Goal: Information Seeking & Learning: Check status

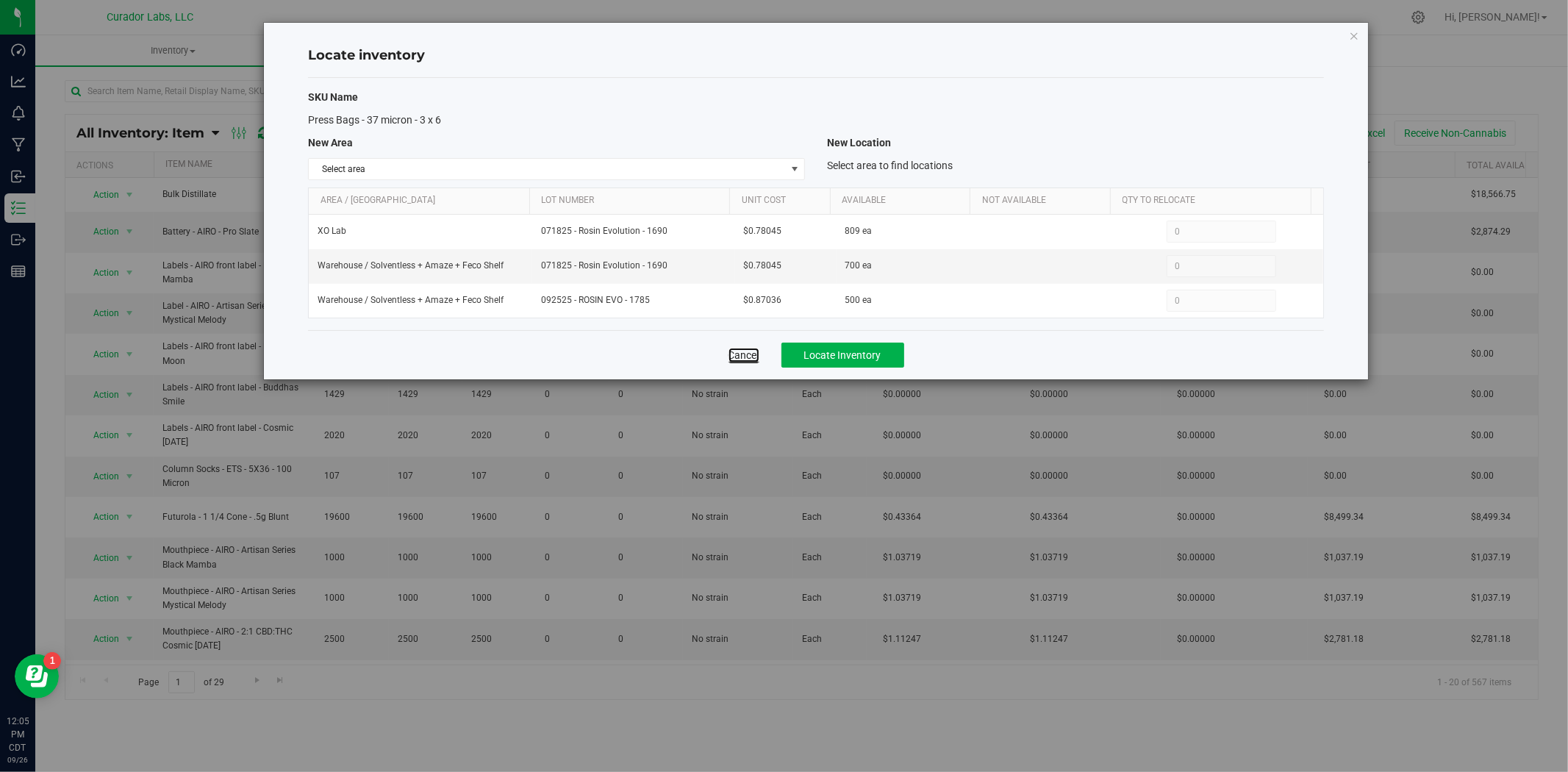
click at [736, 354] on link "Cancel" at bounding box center [744, 355] width 31 height 14
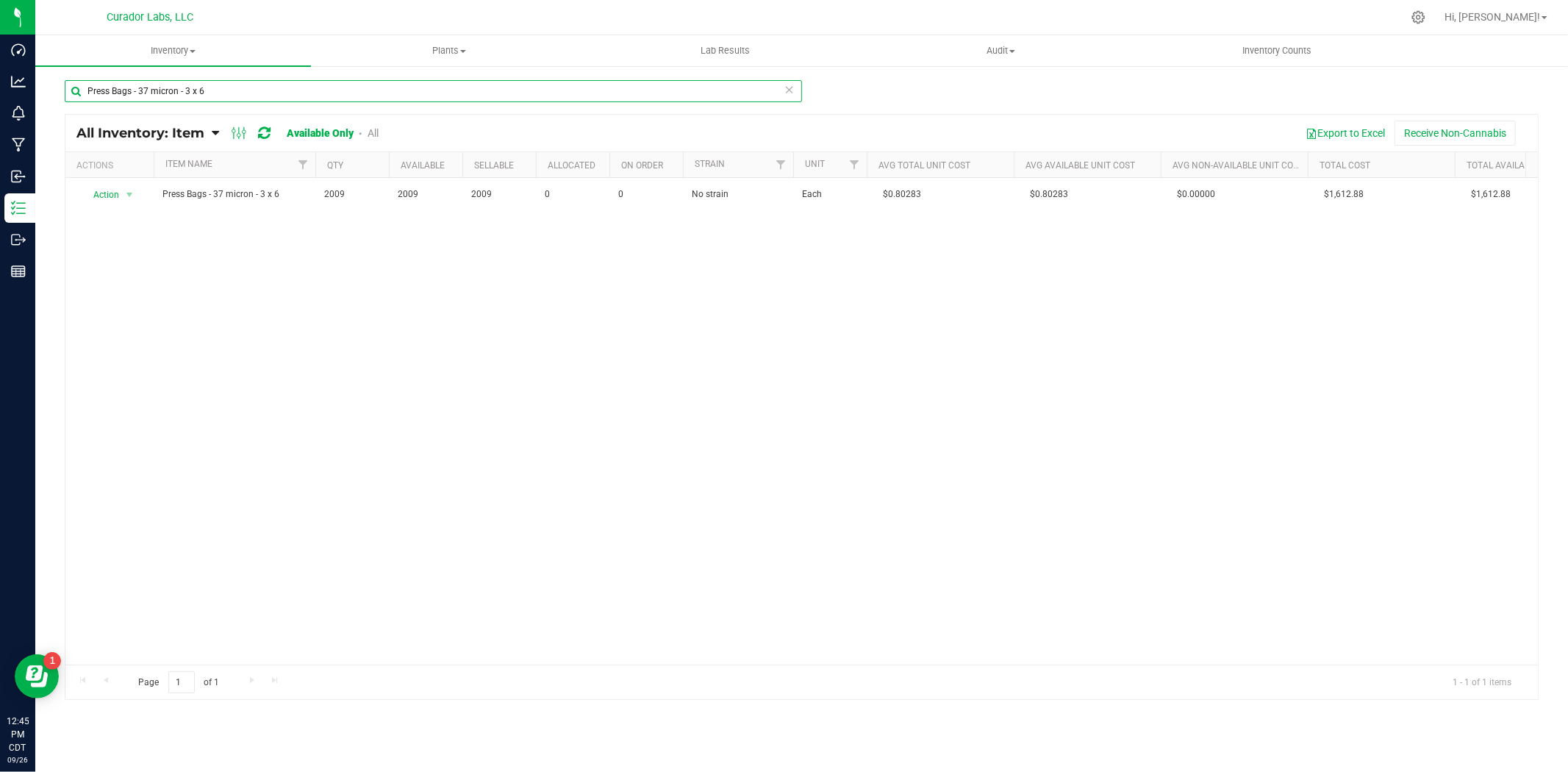
click at [0, 93] on html "Dashboard Analytics Monitoring Manufacturing Inbound Inventory Outbound Reports…" at bounding box center [784, 386] width 1568 height 772
paste input "Cart - AIRO - Live Resin Top Fill Press Fit THC M [PERSON_NAME] - 1ml"
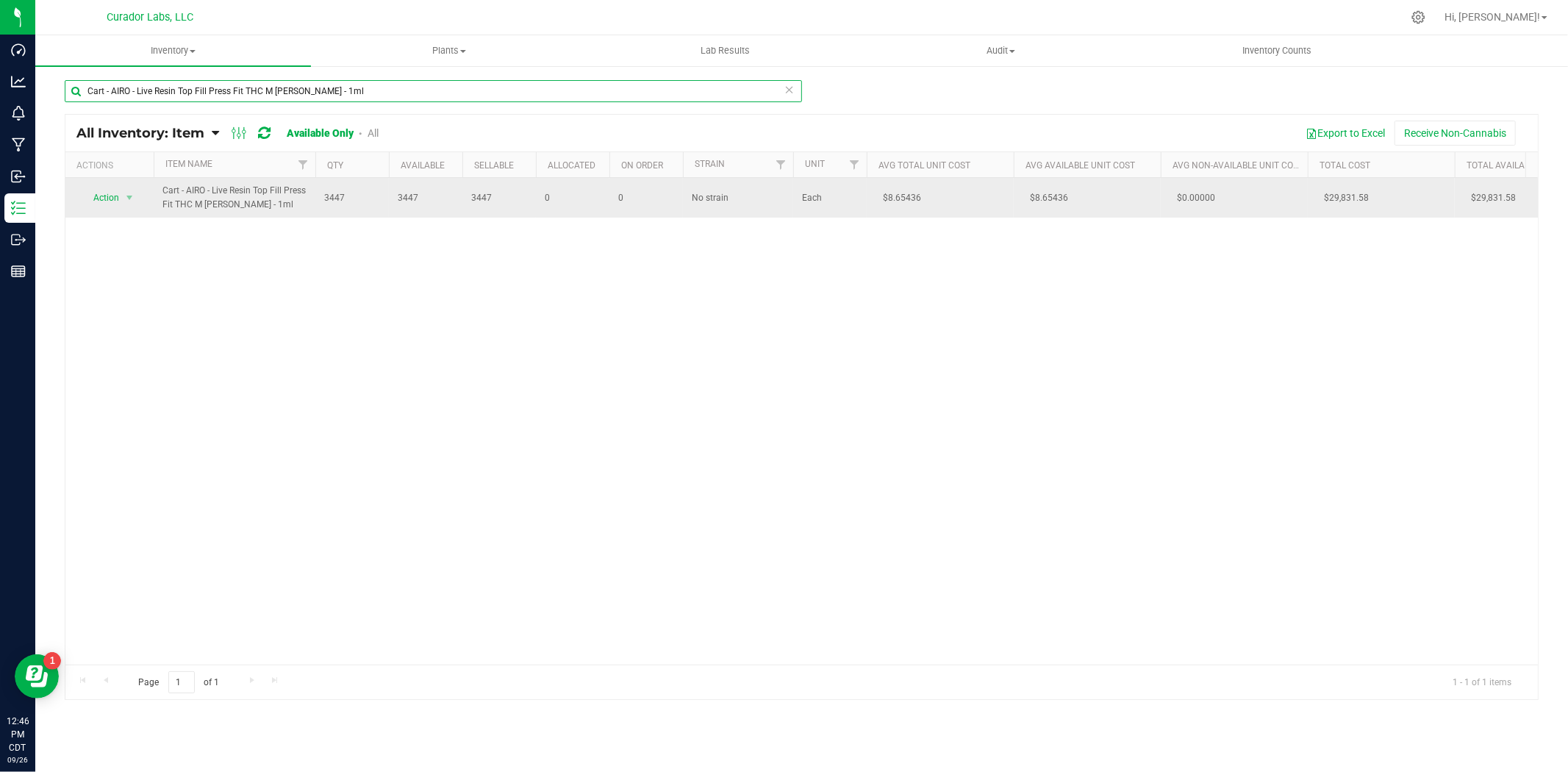
type input "Cart - AIRO - Live Resin Top Fill Press Fit THC M [PERSON_NAME] - 1ml"
click at [113, 200] on span "Action" at bounding box center [100, 198] width 40 height 21
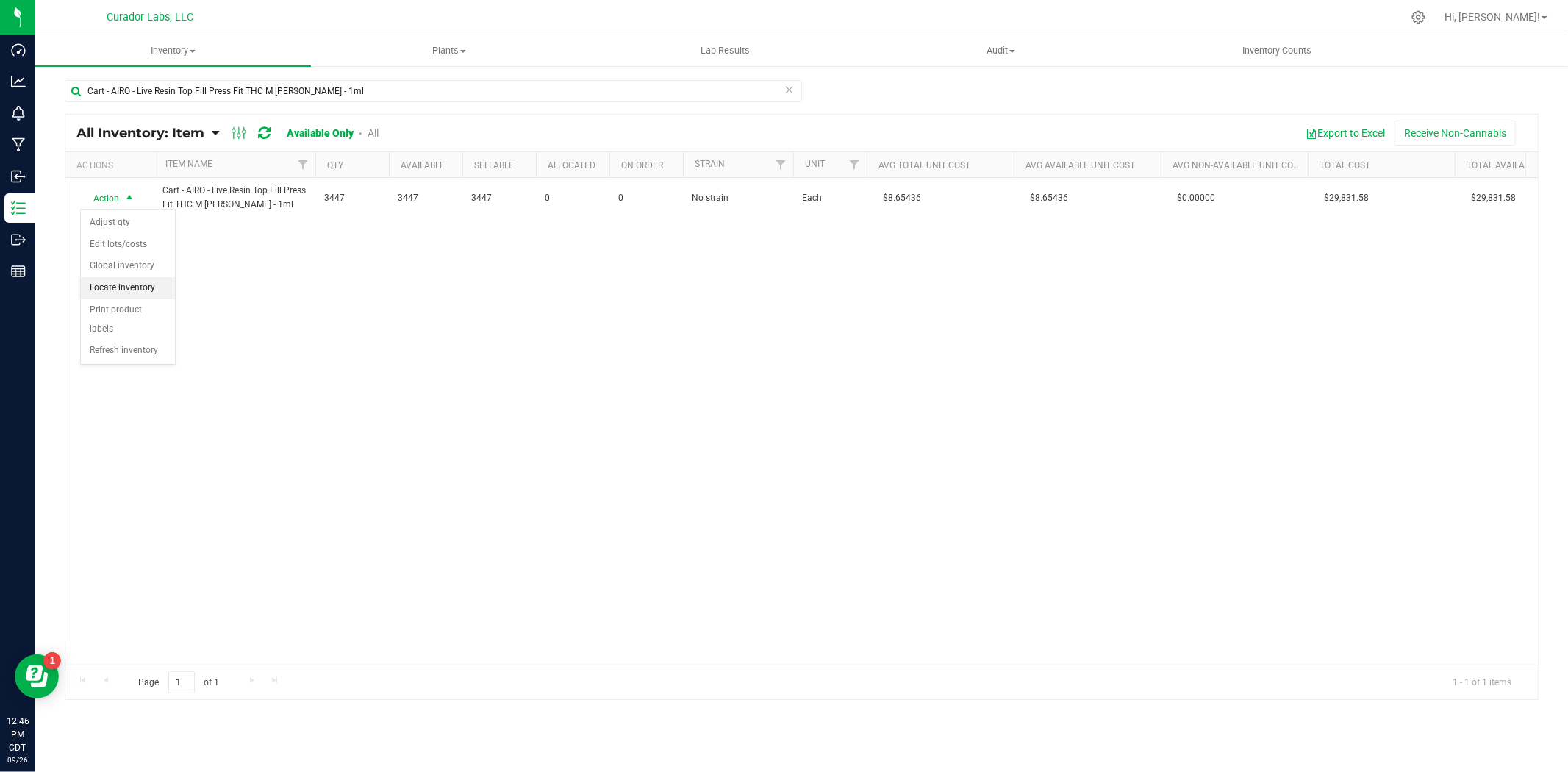
click at [145, 288] on li "Locate inventory" at bounding box center [128, 289] width 94 height 22
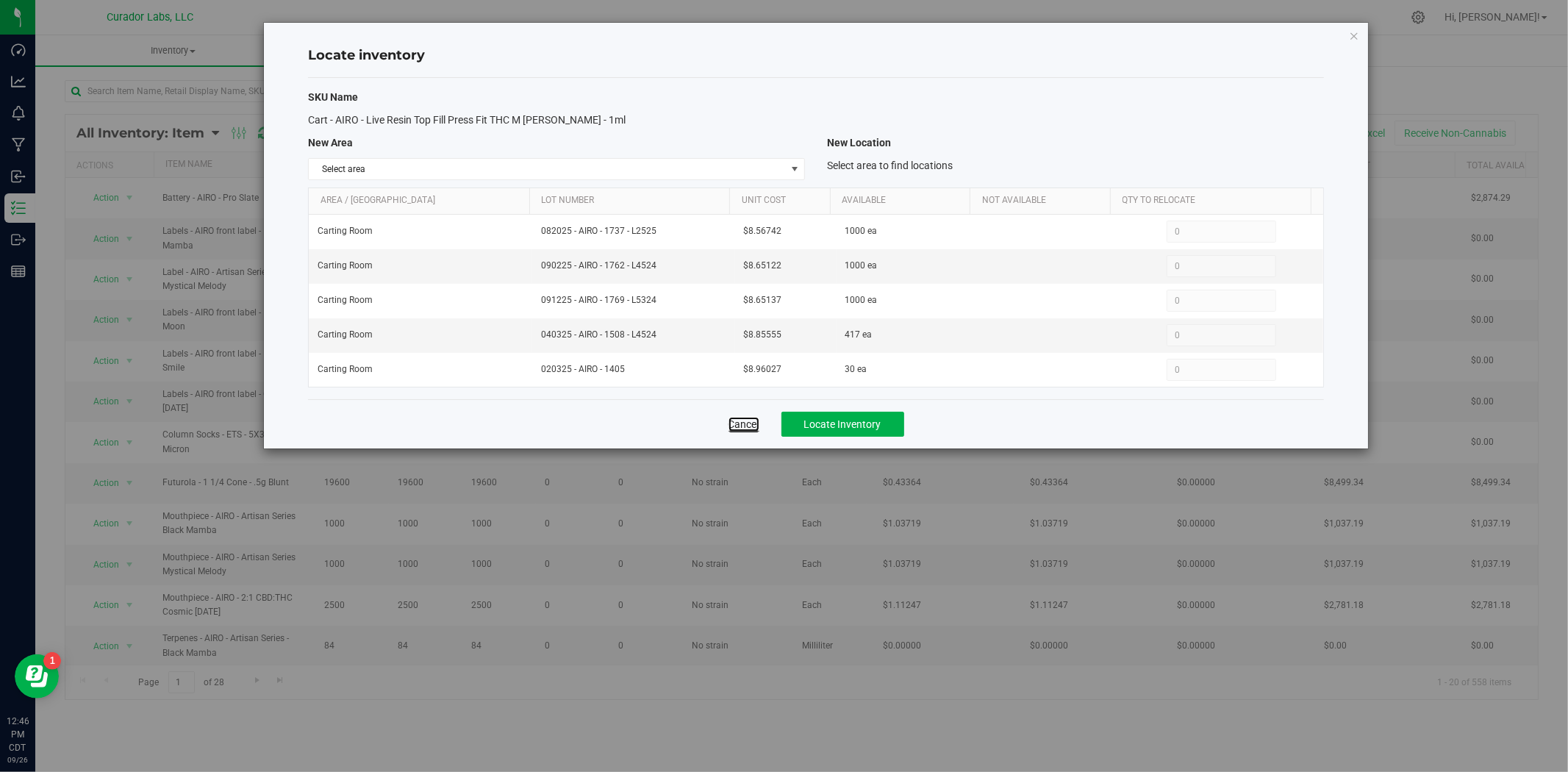
click at [731, 424] on link "Cancel" at bounding box center [744, 424] width 31 height 14
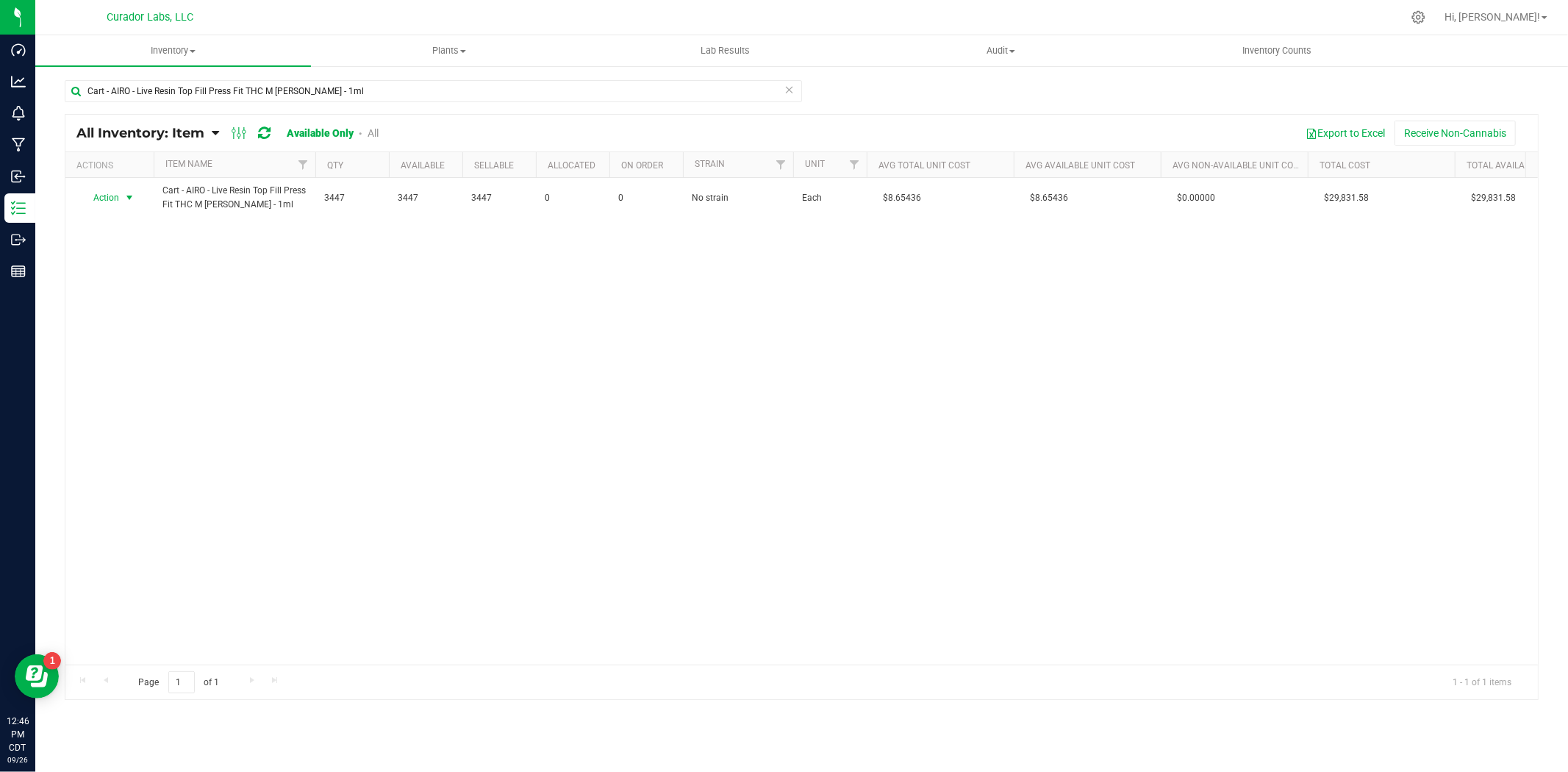
click at [125, 198] on span "select" at bounding box center [129, 197] width 12 height 12
click at [126, 221] on li "Adjust qty" at bounding box center [128, 223] width 94 height 22
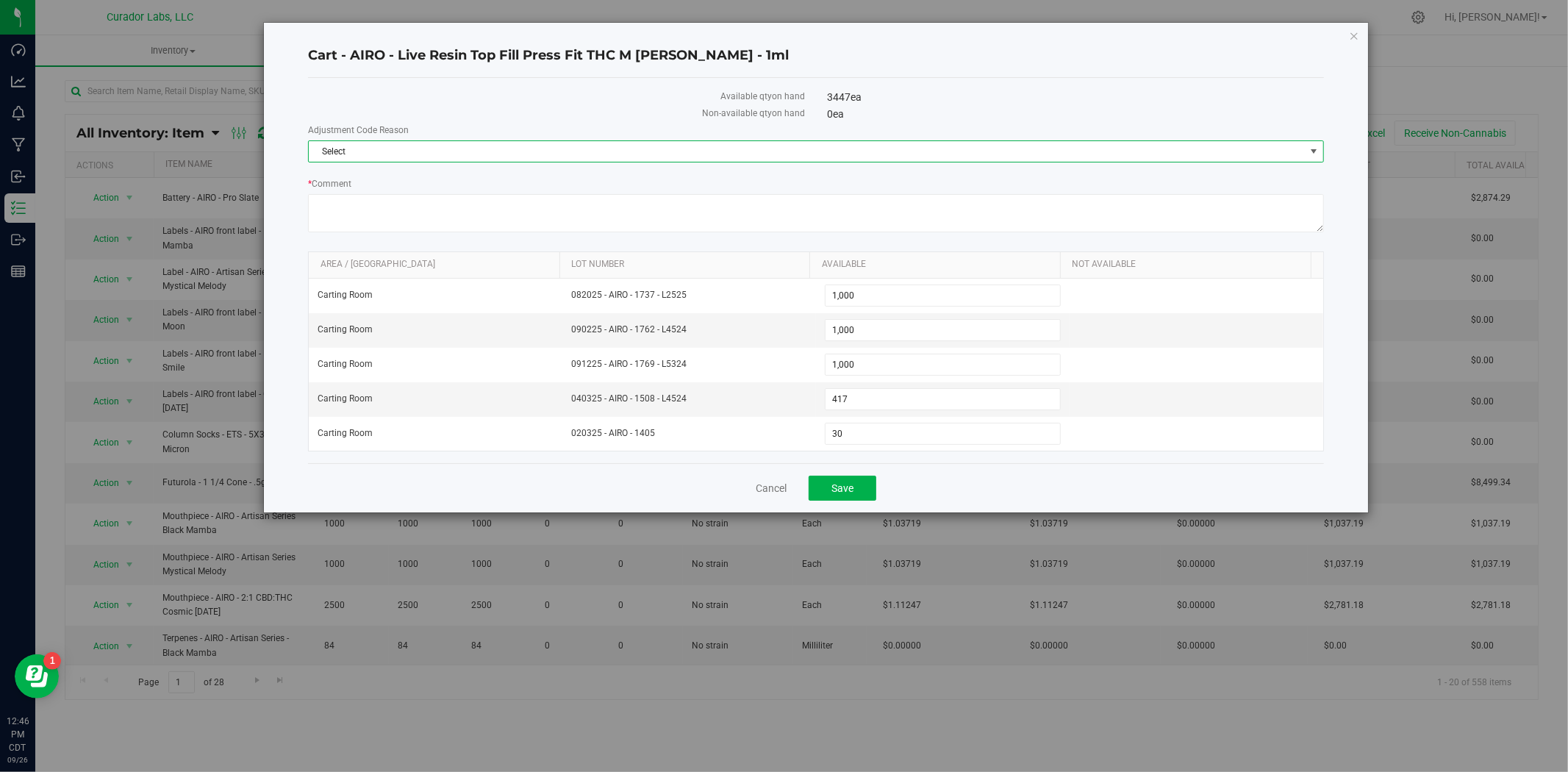
click at [615, 153] on span "Select" at bounding box center [806, 152] width 996 height 21
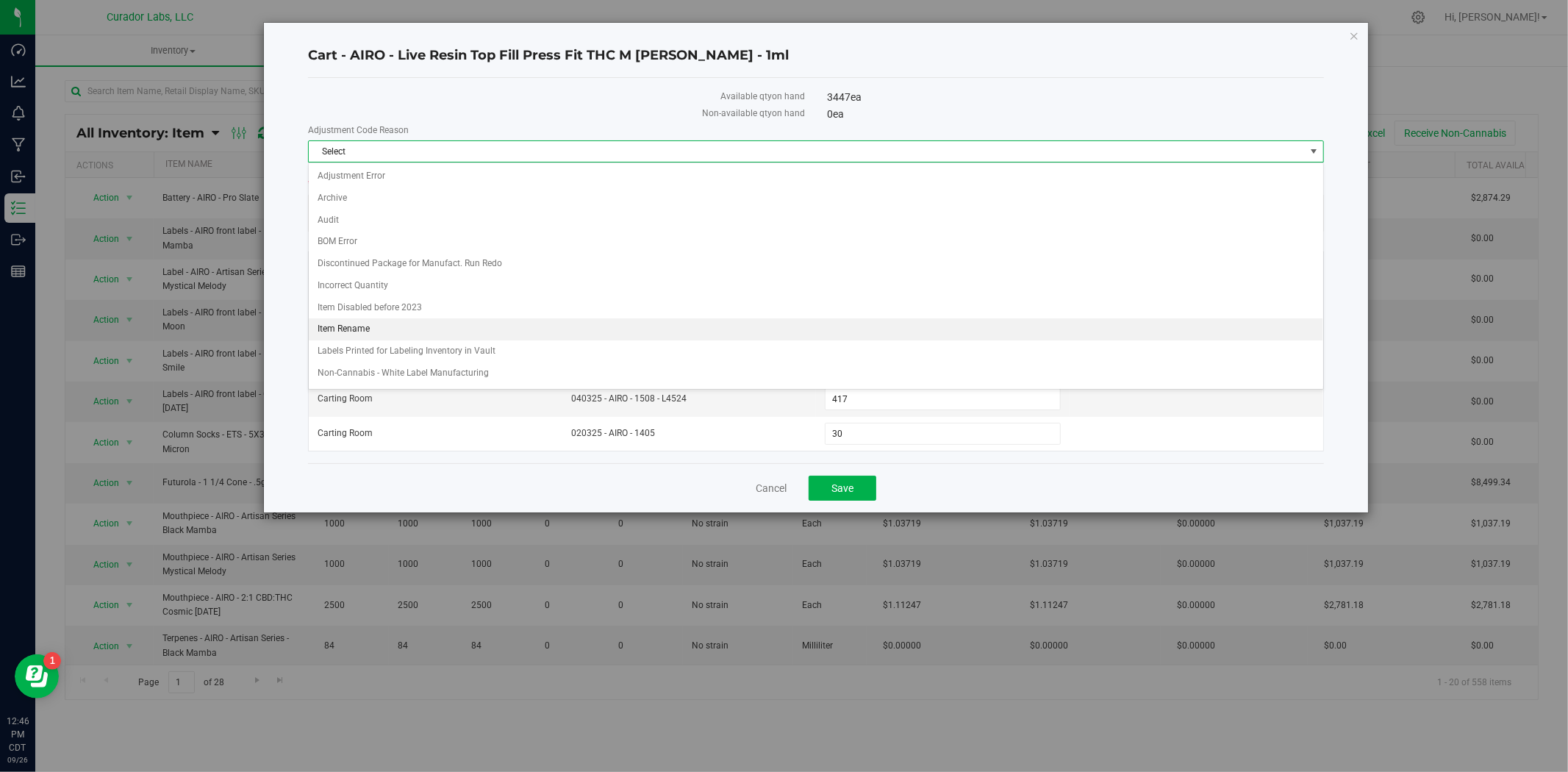
scroll to position [307, 0]
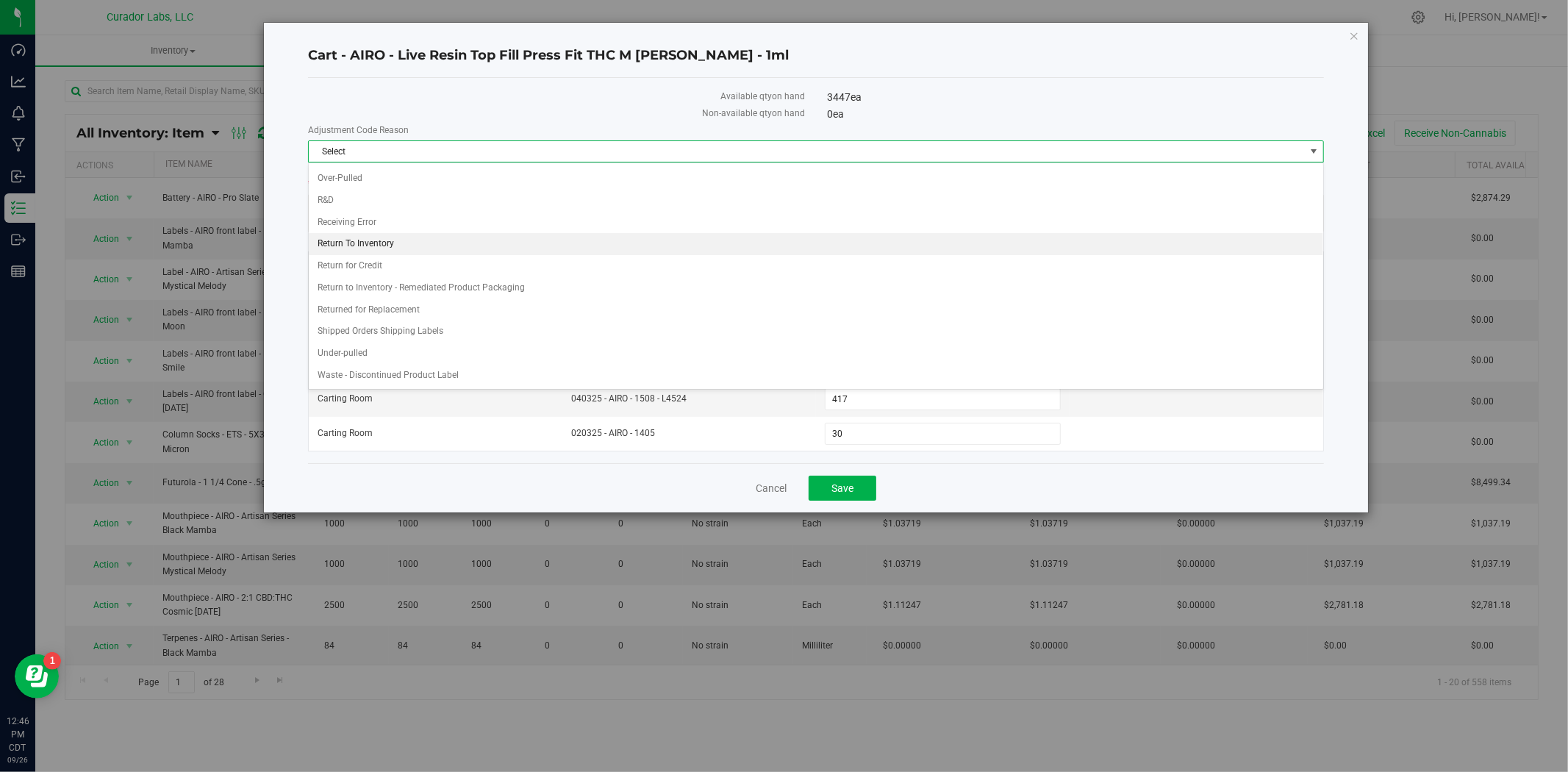
click at [460, 248] on li "Return To Inventory" at bounding box center [815, 245] width 1014 height 22
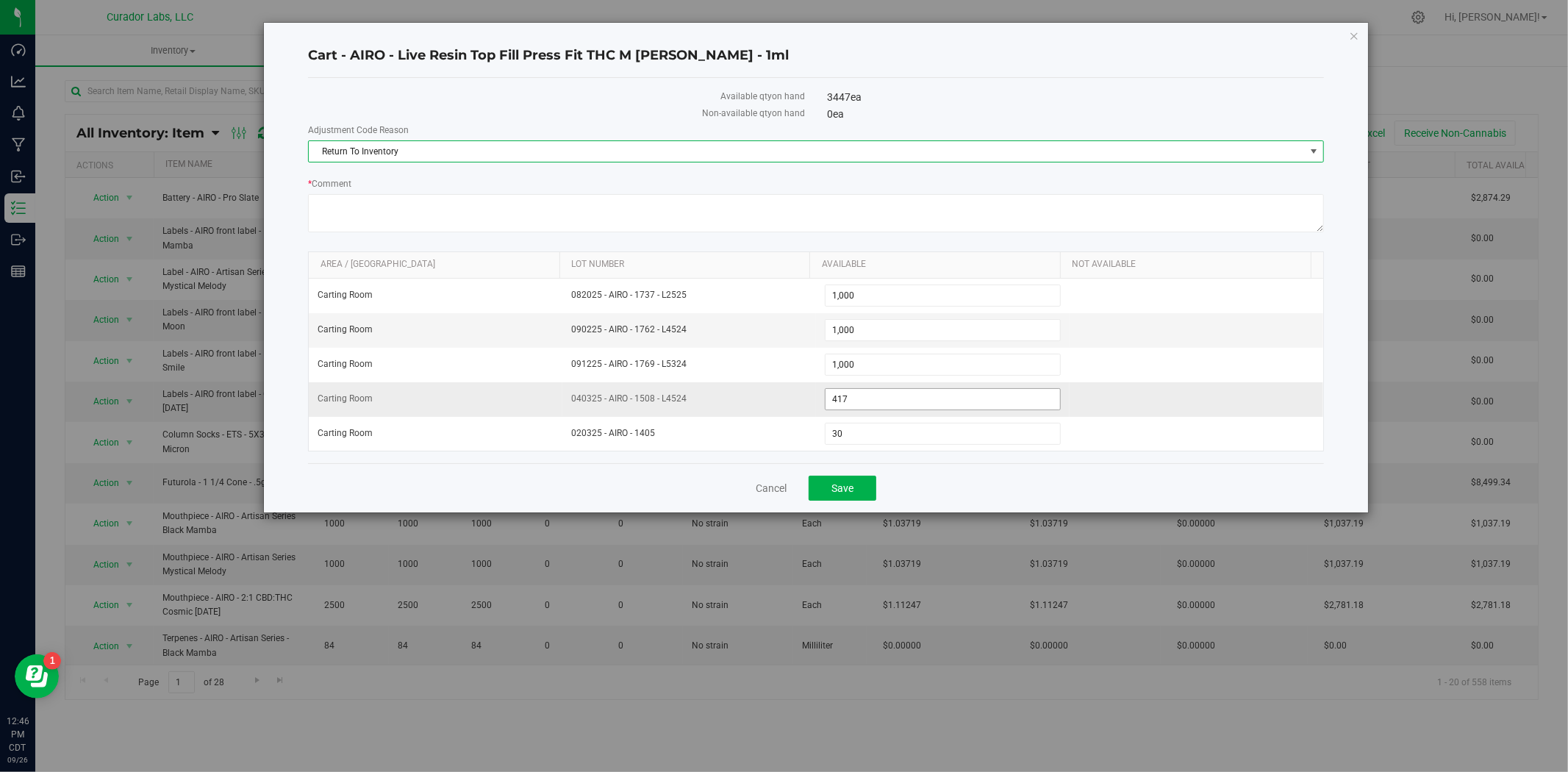
click at [830, 400] on span "417 417" at bounding box center [942, 400] width 236 height 22
type input "517"
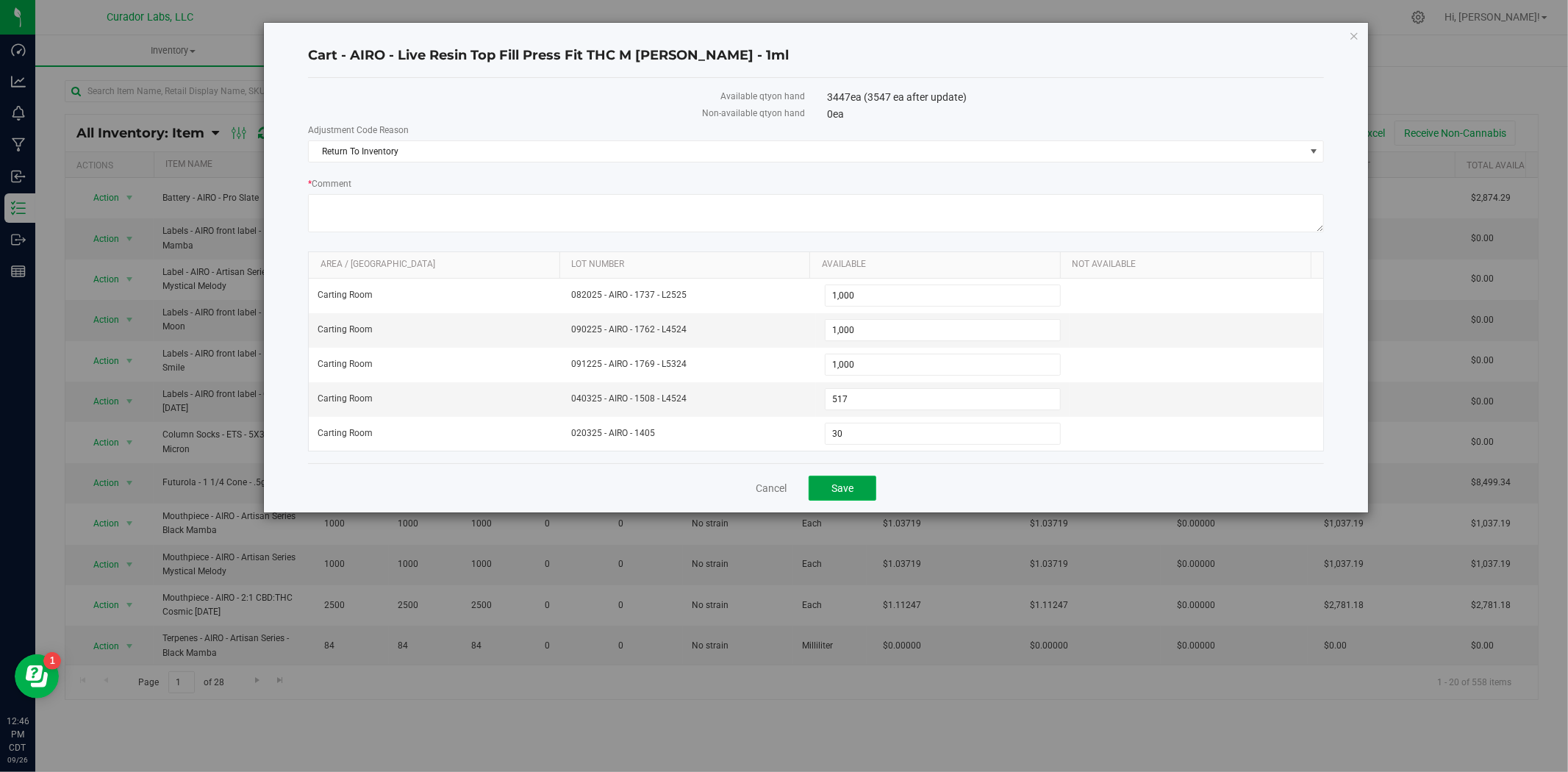
click at [838, 490] on span "Save" at bounding box center [842, 487] width 22 height 12
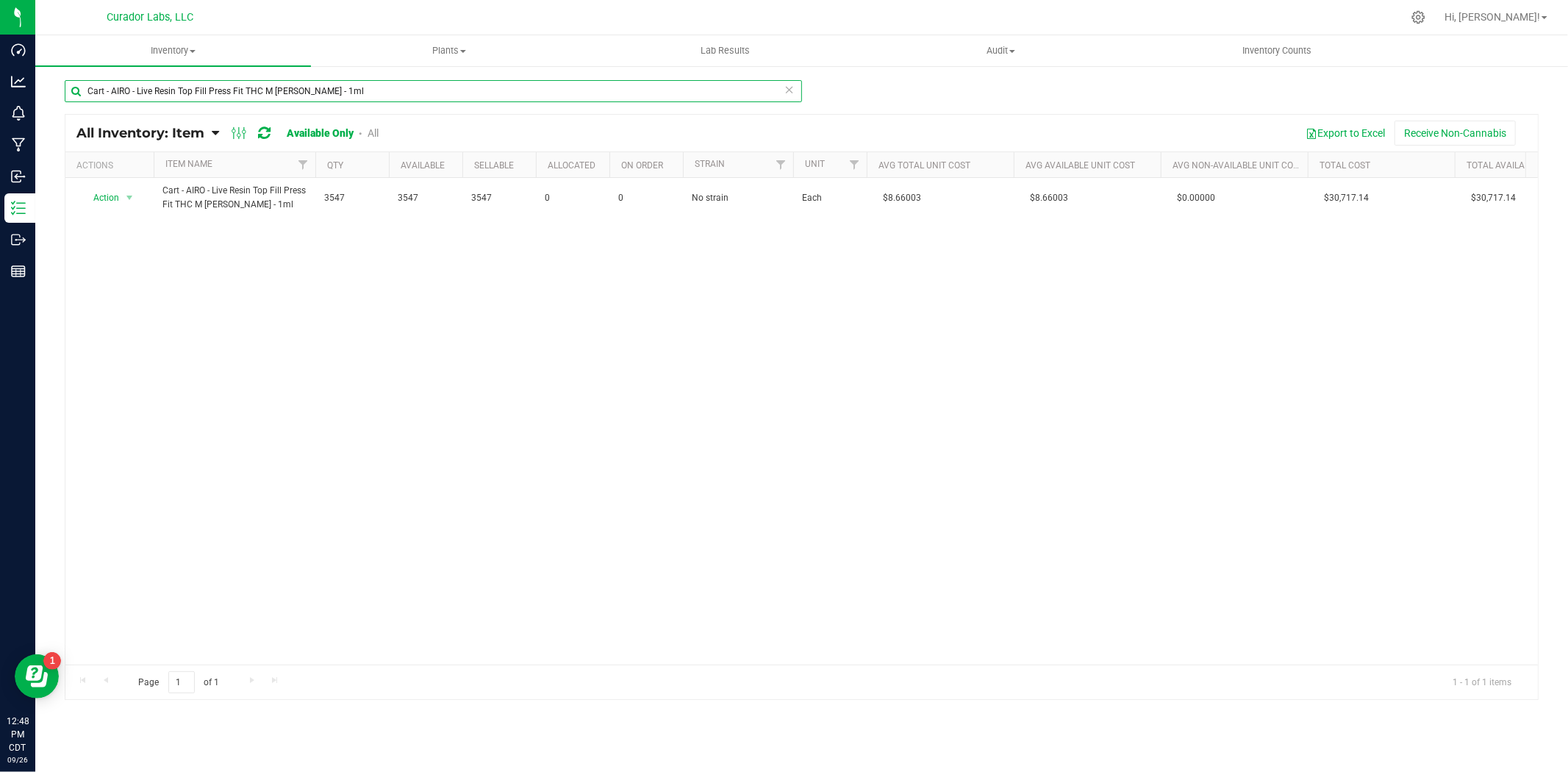
drag, startPoint x: 365, startPoint y: 98, endPoint x: 42, endPoint y: 108, distance: 323.2
click at [42, 108] on div "Cart - AIRO - Live Resin Top Fill Press Fit THC M [PERSON_NAME] - 1ml All Inven…" at bounding box center [802, 294] width 1533 height 460
paste input "Bag - Safe Bet - Cellophane No Warning on Clear - 2.75x4.75"
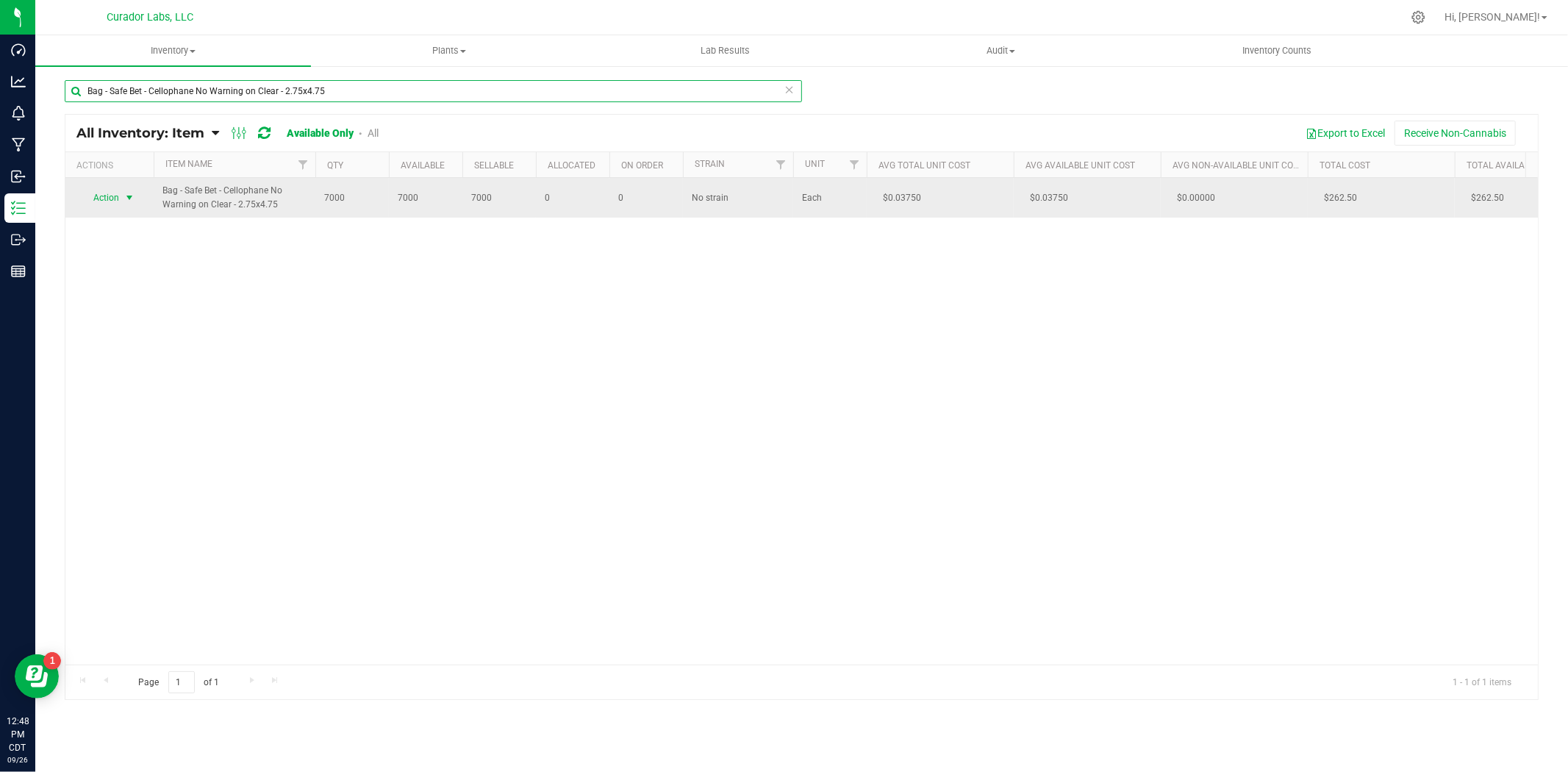
type input "Bag - Safe Bet - Cellophane No Warning on Clear - 2.75x4.75"
click at [137, 198] on span "select" at bounding box center [129, 198] width 18 height 21
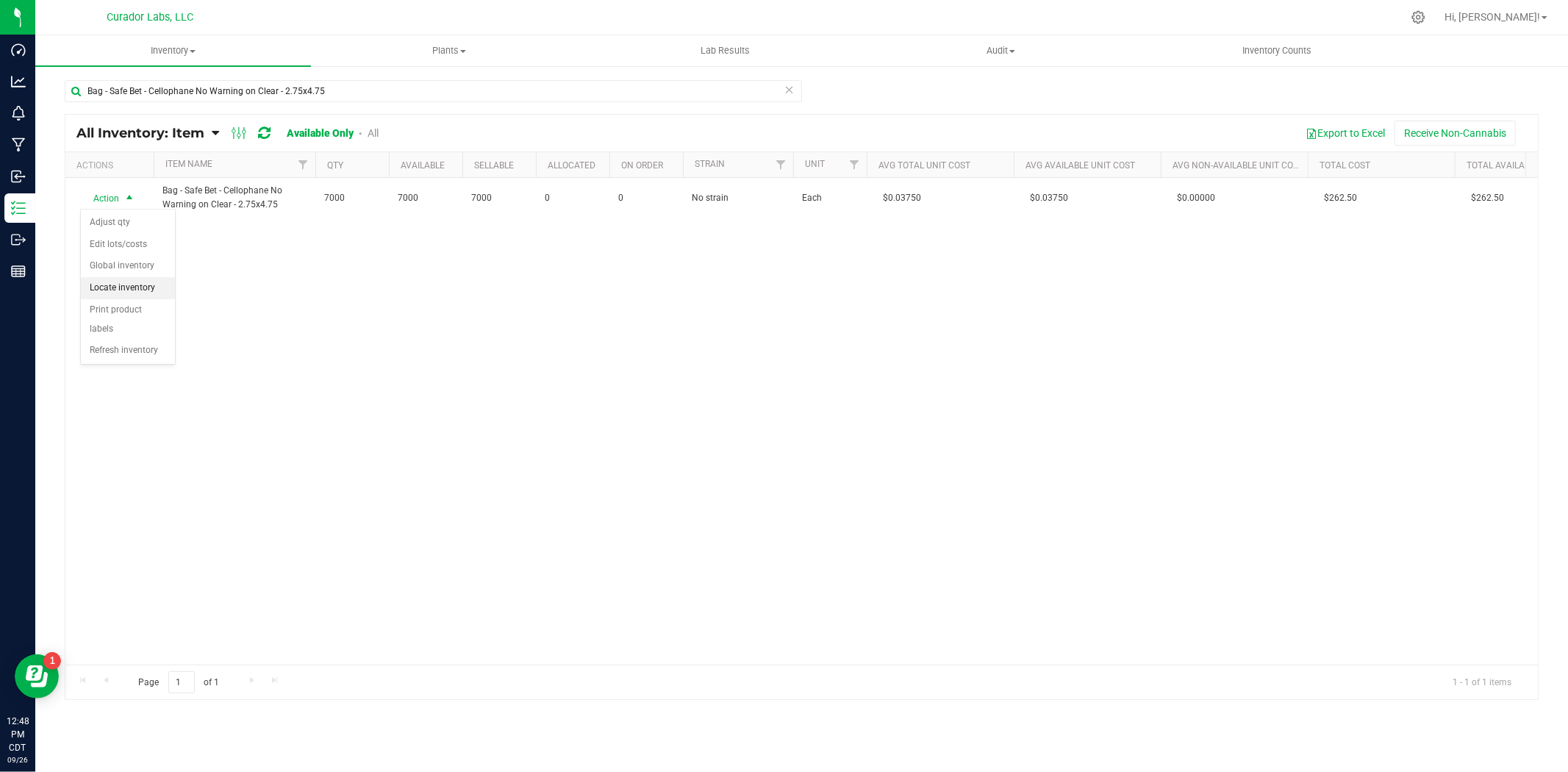
click at [133, 291] on li "Locate inventory" at bounding box center [128, 289] width 94 height 22
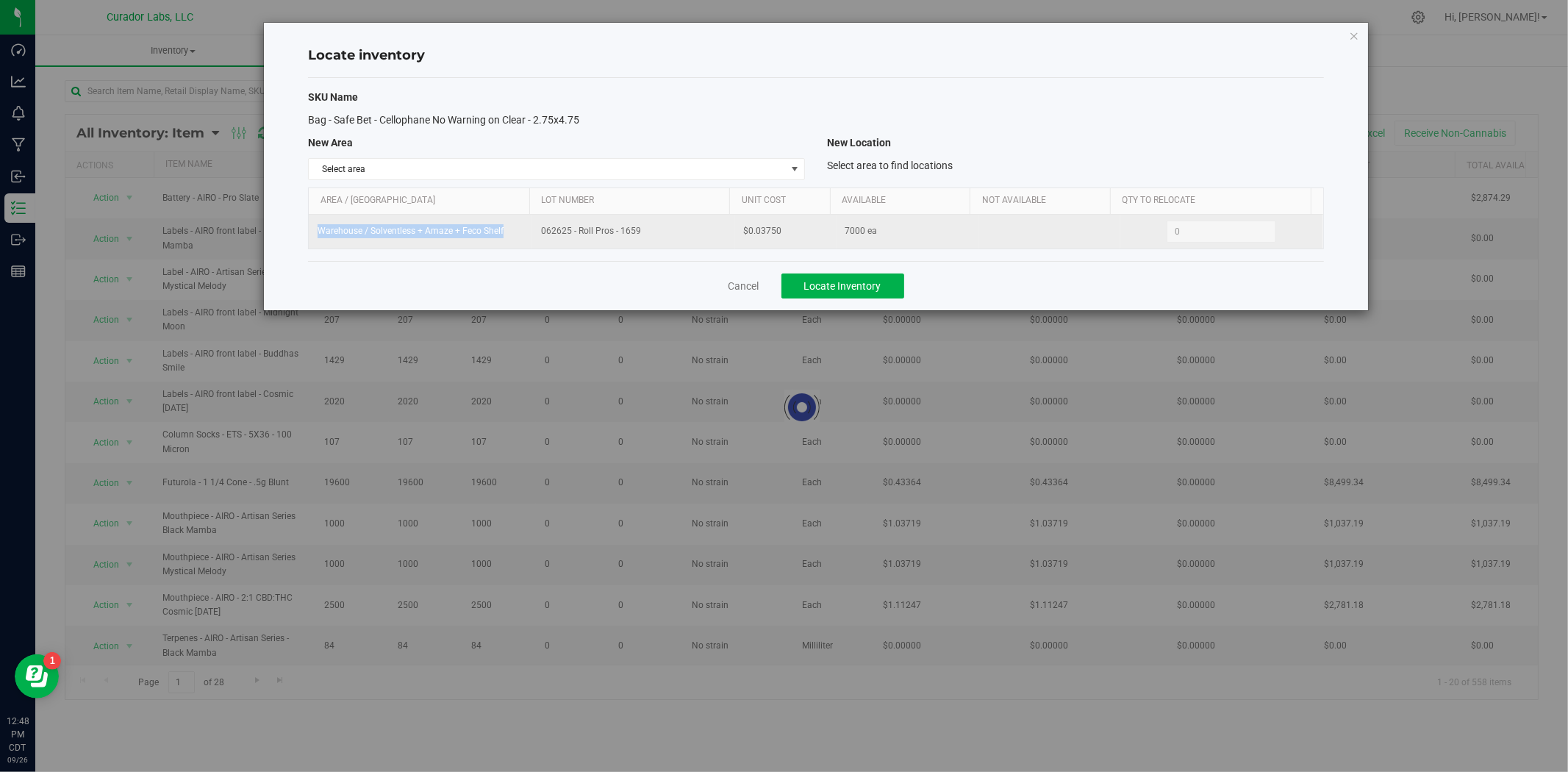
drag, startPoint x: 515, startPoint y: 232, endPoint x: 313, endPoint y: 247, distance: 202.6
click at [313, 247] on td "Warehouse / Solventless + Amaze + Feco Shelf" at bounding box center [420, 232] width 224 height 34
click at [706, 228] on span "062625 - Roll Pros - 1659" at bounding box center [634, 231] width 185 height 14
drag, startPoint x: 643, startPoint y: 229, endPoint x: 529, endPoint y: 232, distance: 114.0
click at [532, 232] on td "062625 - Roll Pros - 1659" at bounding box center [634, 232] width 203 height 34
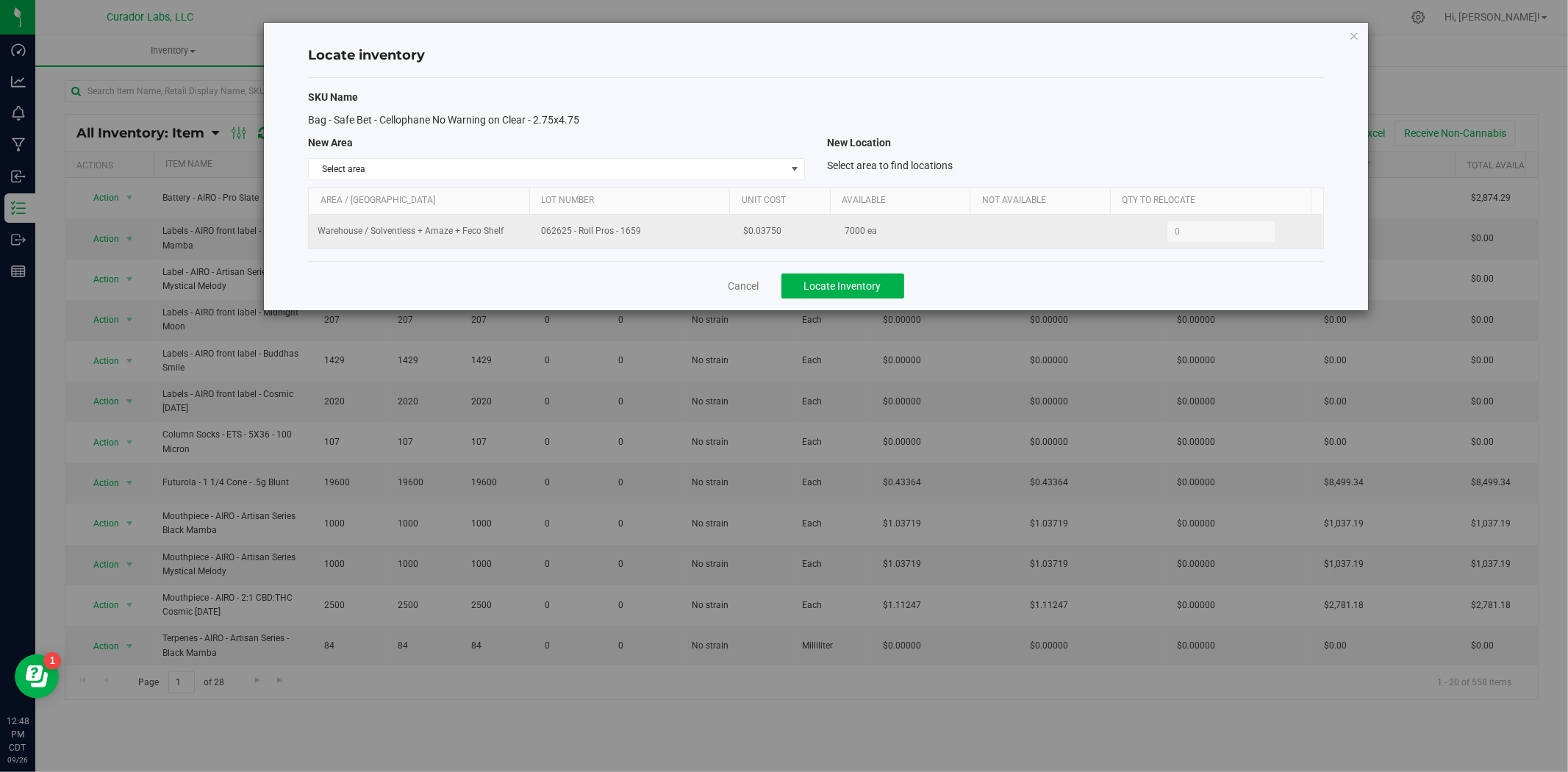
copy span "062625 - Roll Pros - 1659"
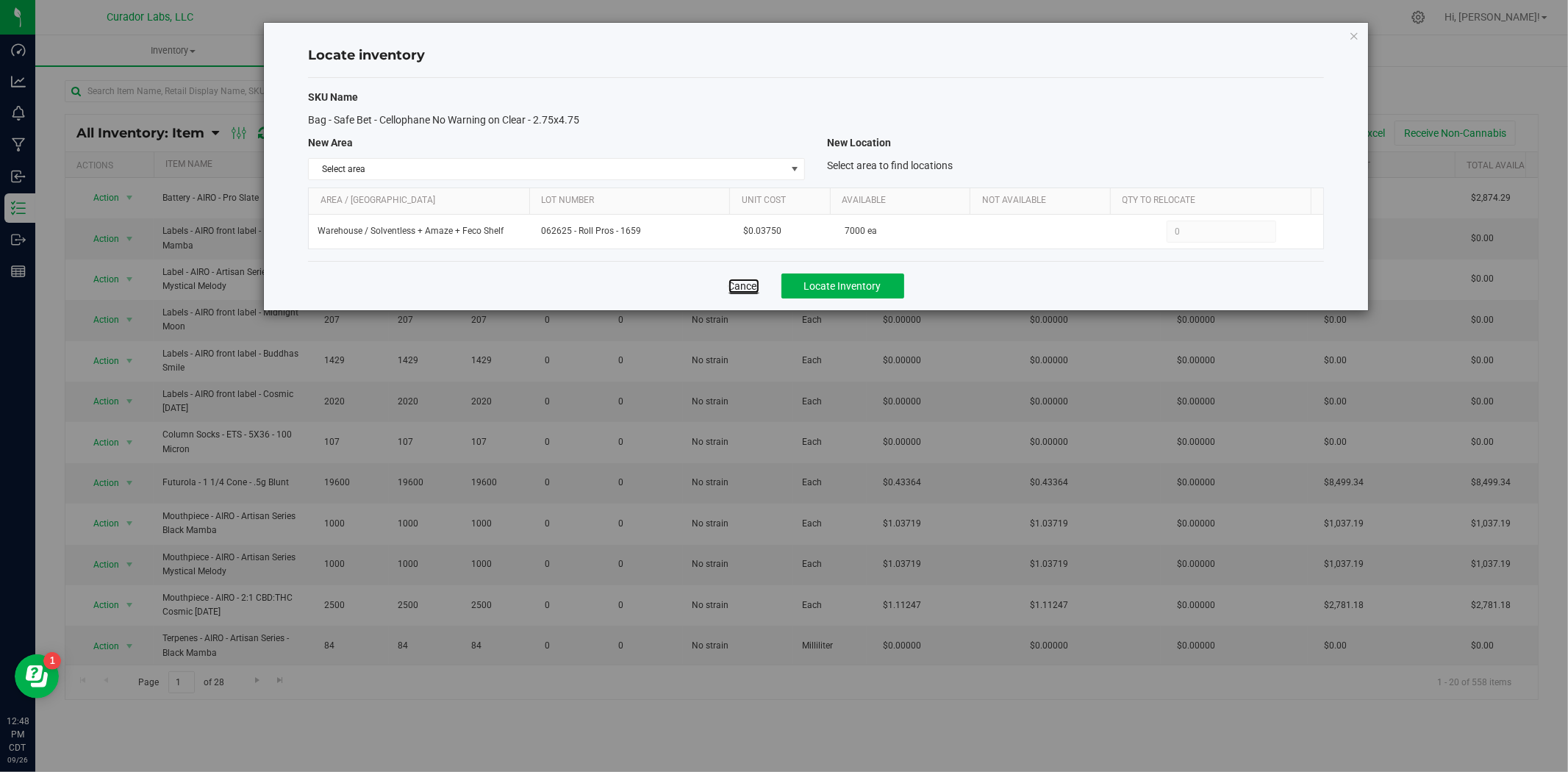
click at [757, 280] on link "Cancel" at bounding box center [744, 286] width 31 height 14
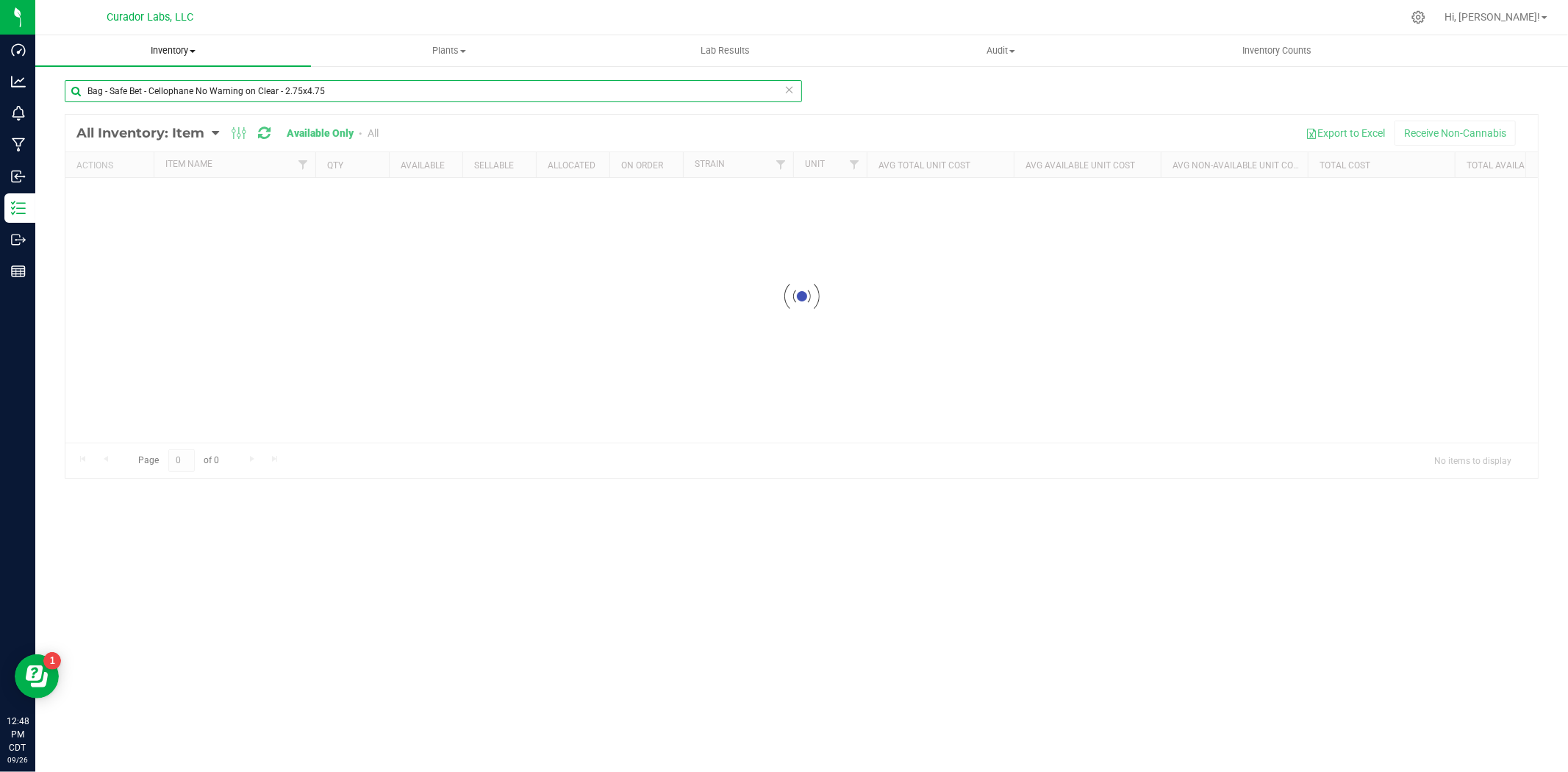
drag, startPoint x: 376, startPoint y: 96, endPoint x: 144, endPoint y: 38, distance: 239.1
click at [0, 30] on html "Dashboard Analytics Monitoring Manufacturing Inbound Inventory Outbound Reports…" at bounding box center [784, 386] width 1568 height 772
paste input "with"
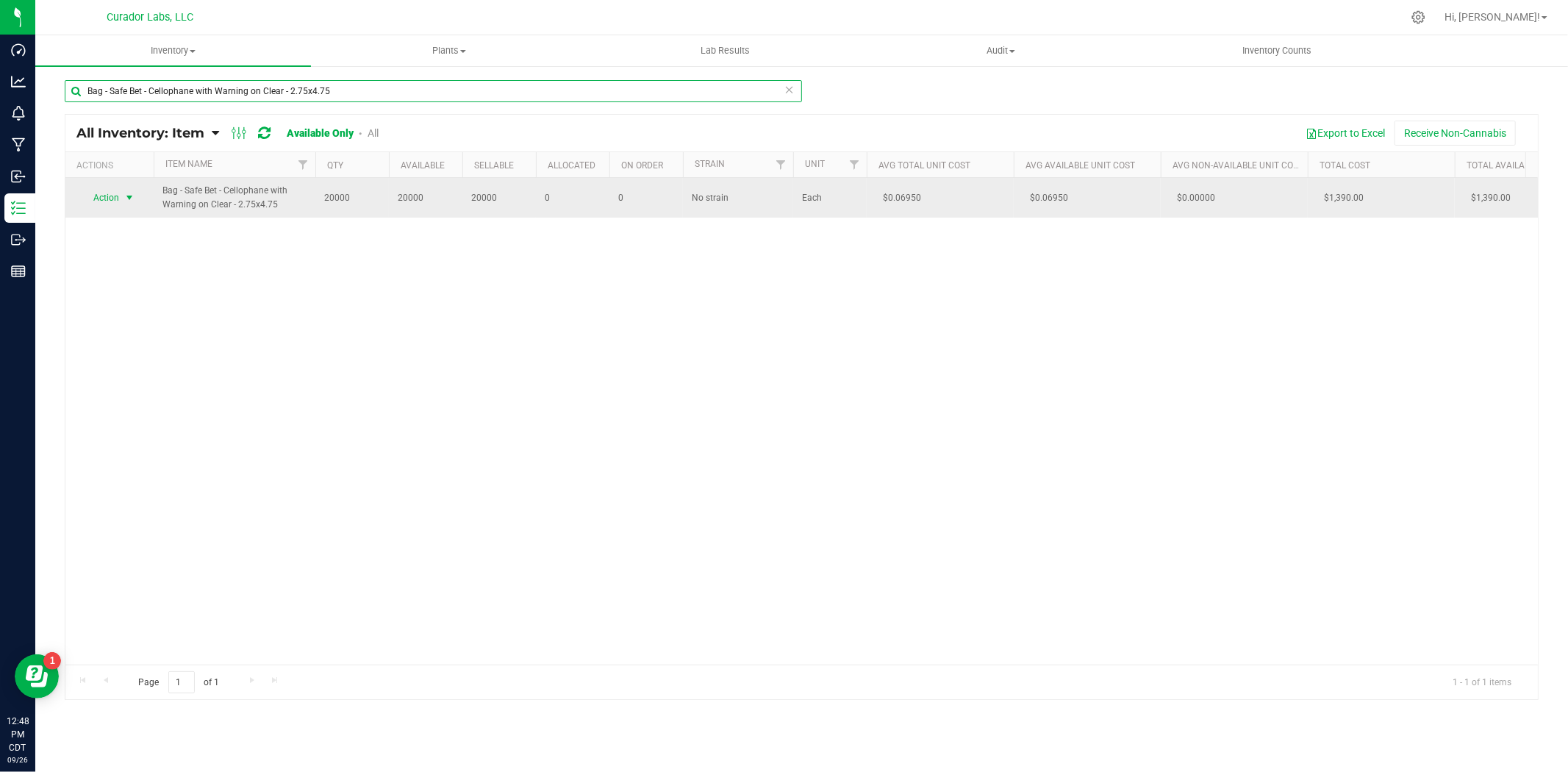
type input "Bag - Safe Bet - Cellophane with Warning on Clear - 2.75x4.75"
click at [114, 203] on span "Action" at bounding box center [100, 198] width 40 height 21
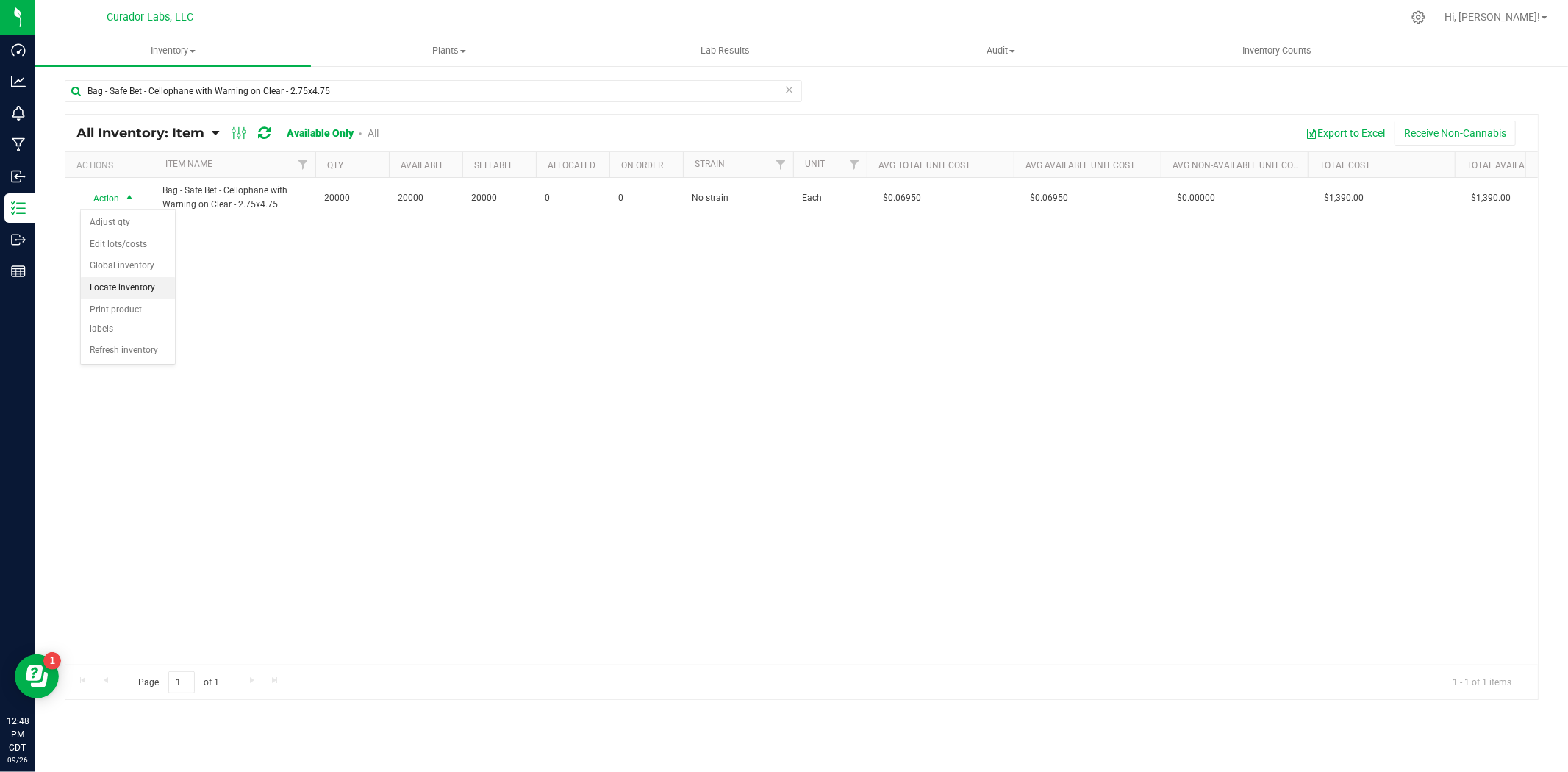
click at [129, 285] on li "Locate inventory" at bounding box center [128, 289] width 94 height 22
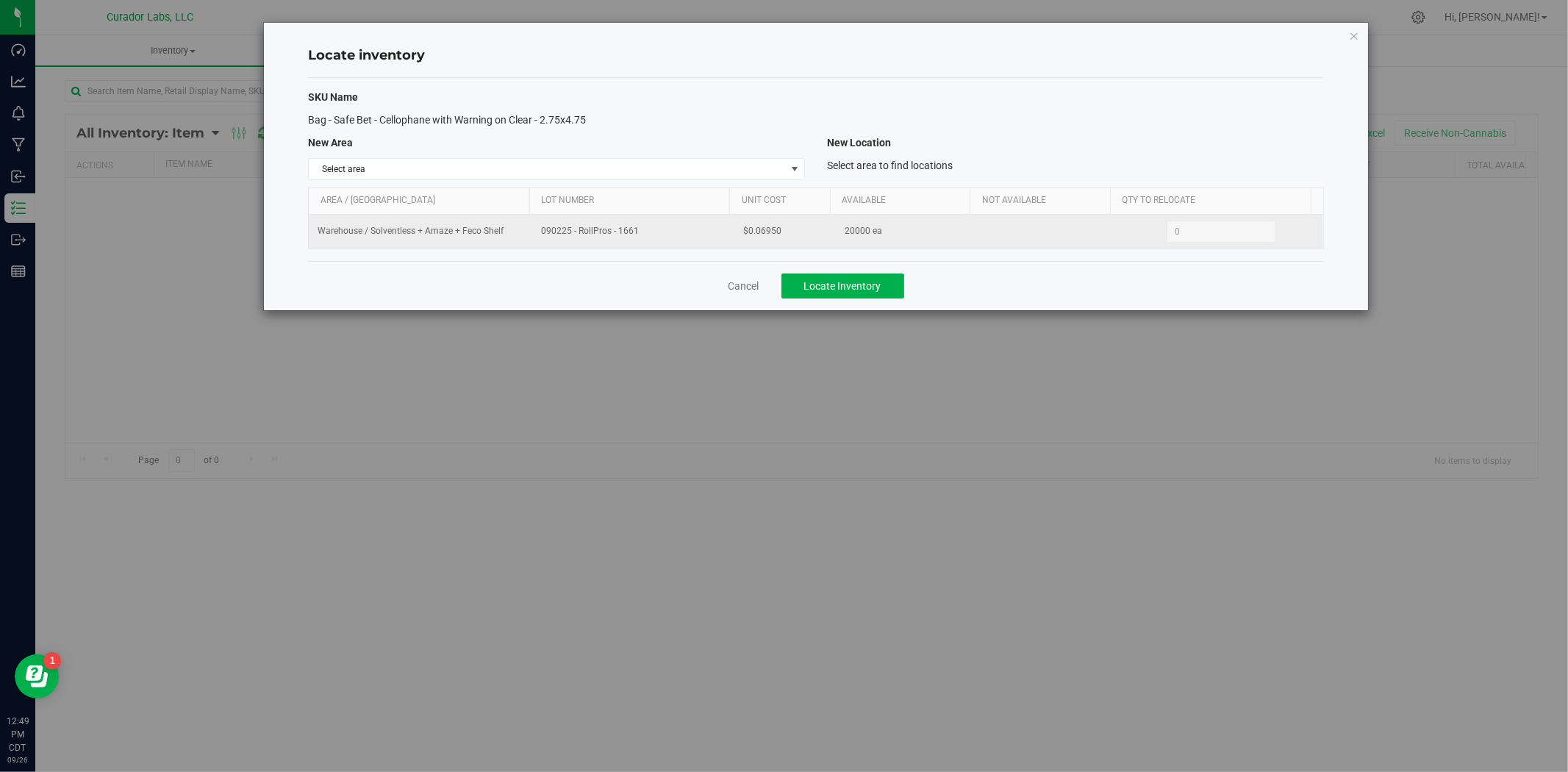
drag, startPoint x: 651, startPoint y: 228, endPoint x: 507, endPoint y: 237, distance: 144.3
click at [501, 237] on tr "Warehouse / Solventless + Amaze + Feco Shelf 090225 - [GEOGRAPHIC_DATA] - 1661 …" at bounding box center [815, 232] width 1014 height 34
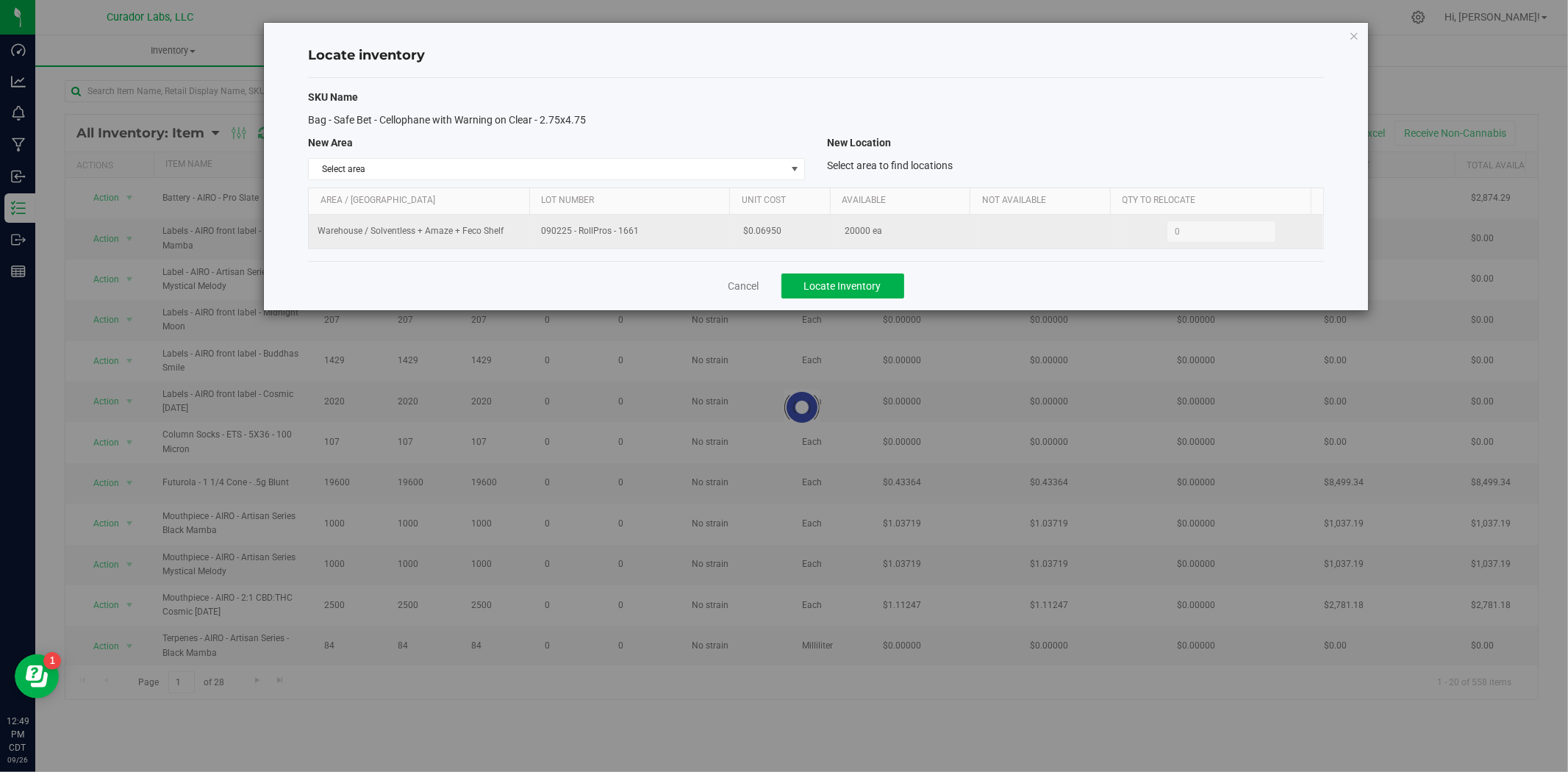
copy tr "090225 - RollPros - 1661"
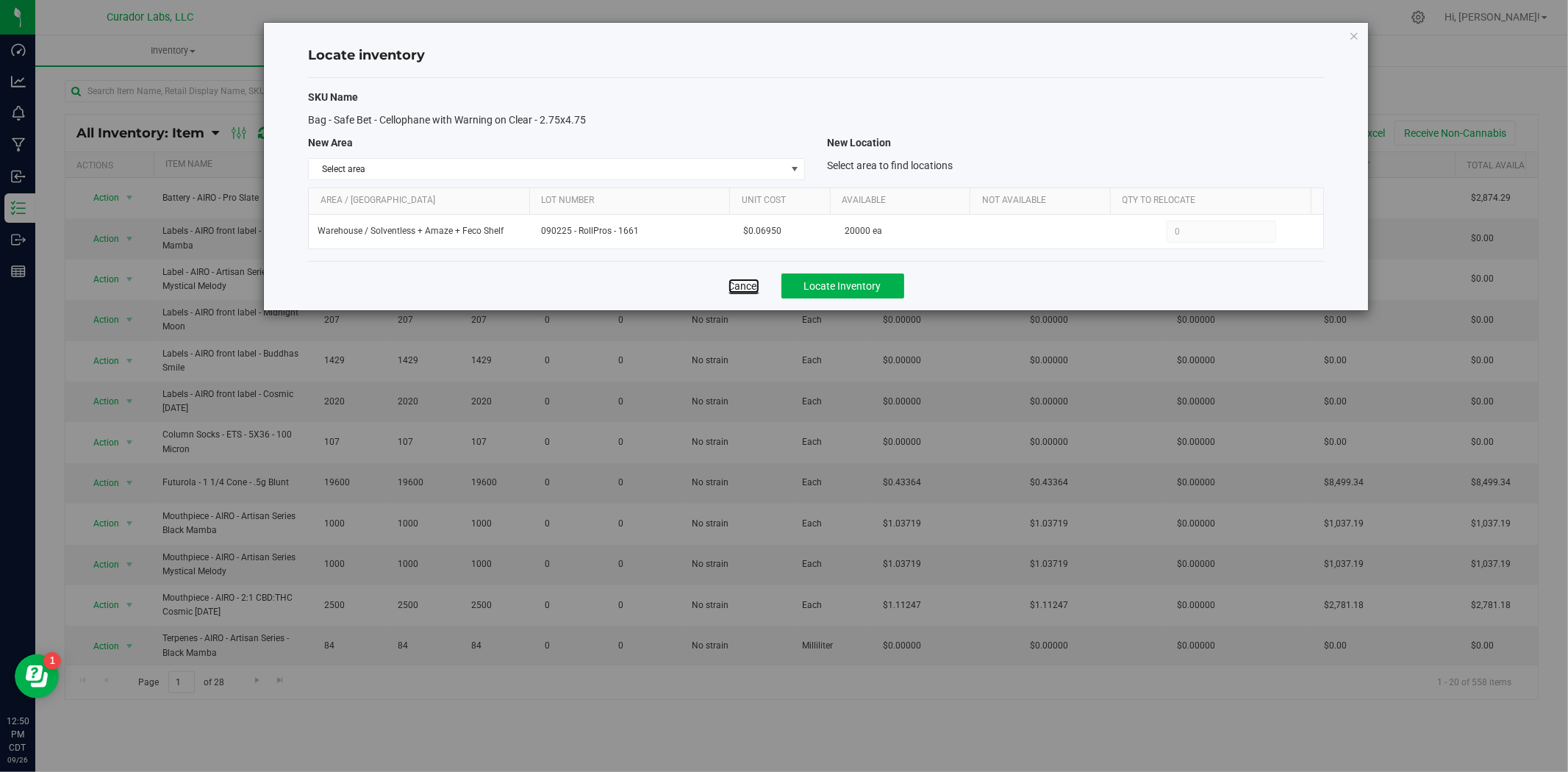
click at [751, 292] on link "Cancel" at bounding box center [744, 286] width 31 height 14
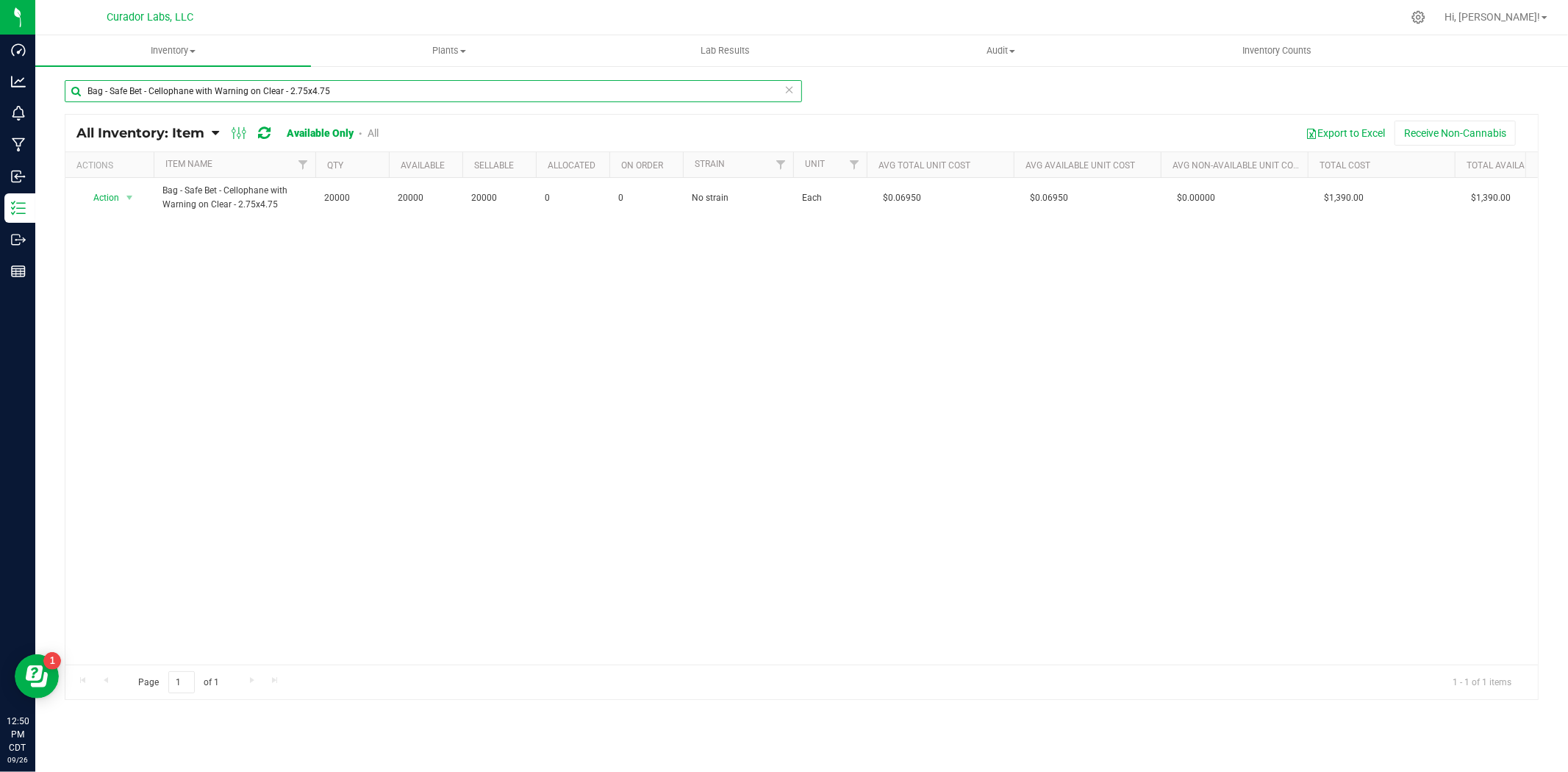
drag, startPoint x: 393, startPoint y: 90, endPoint x: -158, endPoint y: 49, distance: 552.5
click at [0, 49] on html "Dashboard Analytics Monitoring Manufacturing Inbound Inventory Outbound Reports…" at bounding box center [784, 386] width 1568 height 772
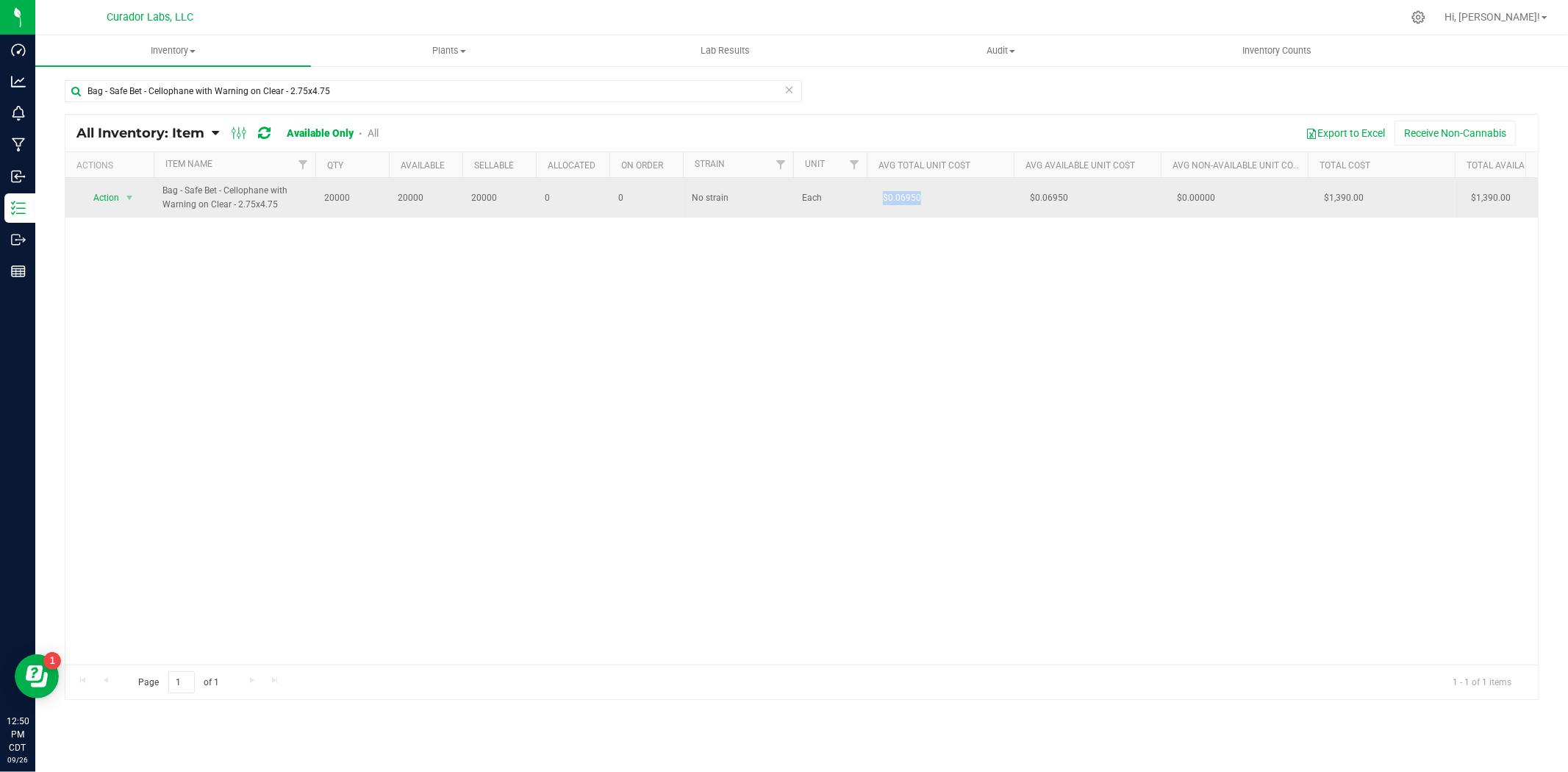
drag, startPoint x: 902, startPoint y: 201, endPoint x: 877, endPoint y: 201, distance: 25.0
click at [877, 201] on td "$0.06950" at bounding box center [940, 198] width 147 height 40
copy span "$0.06950"
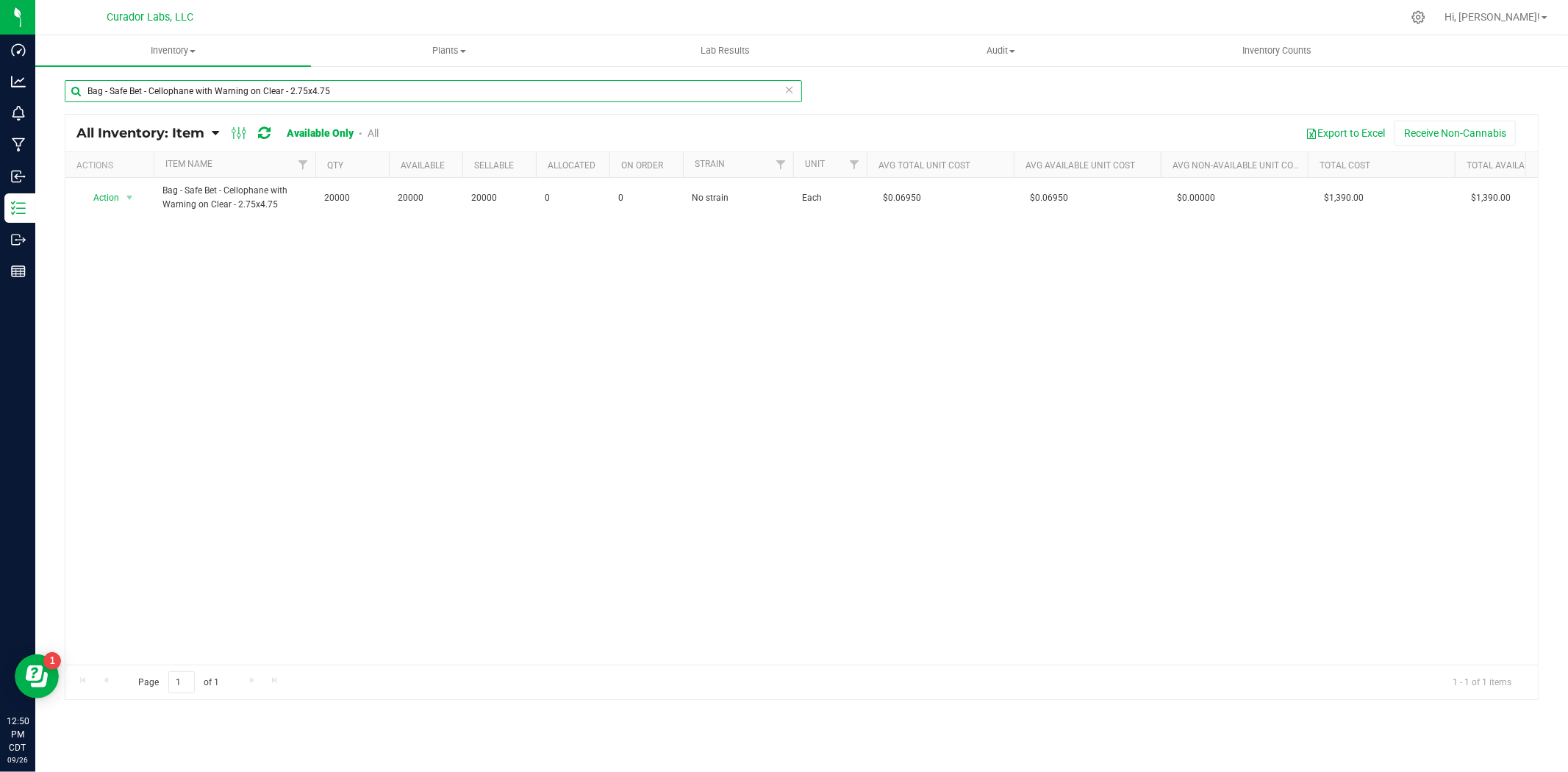
drag, startPoint x: -151, startPoint y: 53, endPoint x: -221, endPoint y: 53, distance: 70.0
click at [0, 53] on html "Dashboard Analytics Monitoring Manufacturing Inbound Inventory Outbound Reports…" at bounding box center [784, 386] width 1568 height 772
click at [416, 94] on input "Bag - Safe Bet - Cellophane with Warning on Clear - 2.75x4.75" at bounding box center [433, 91] width 738 height 22
paste input "Bag - Safe Bet - Cellophane No Warning on Clear - 2.75x4.75"
drag, startPoint x: 165, startPoint y: 89, endPoint x: -367, endPoint y: 63, distance: 532.6
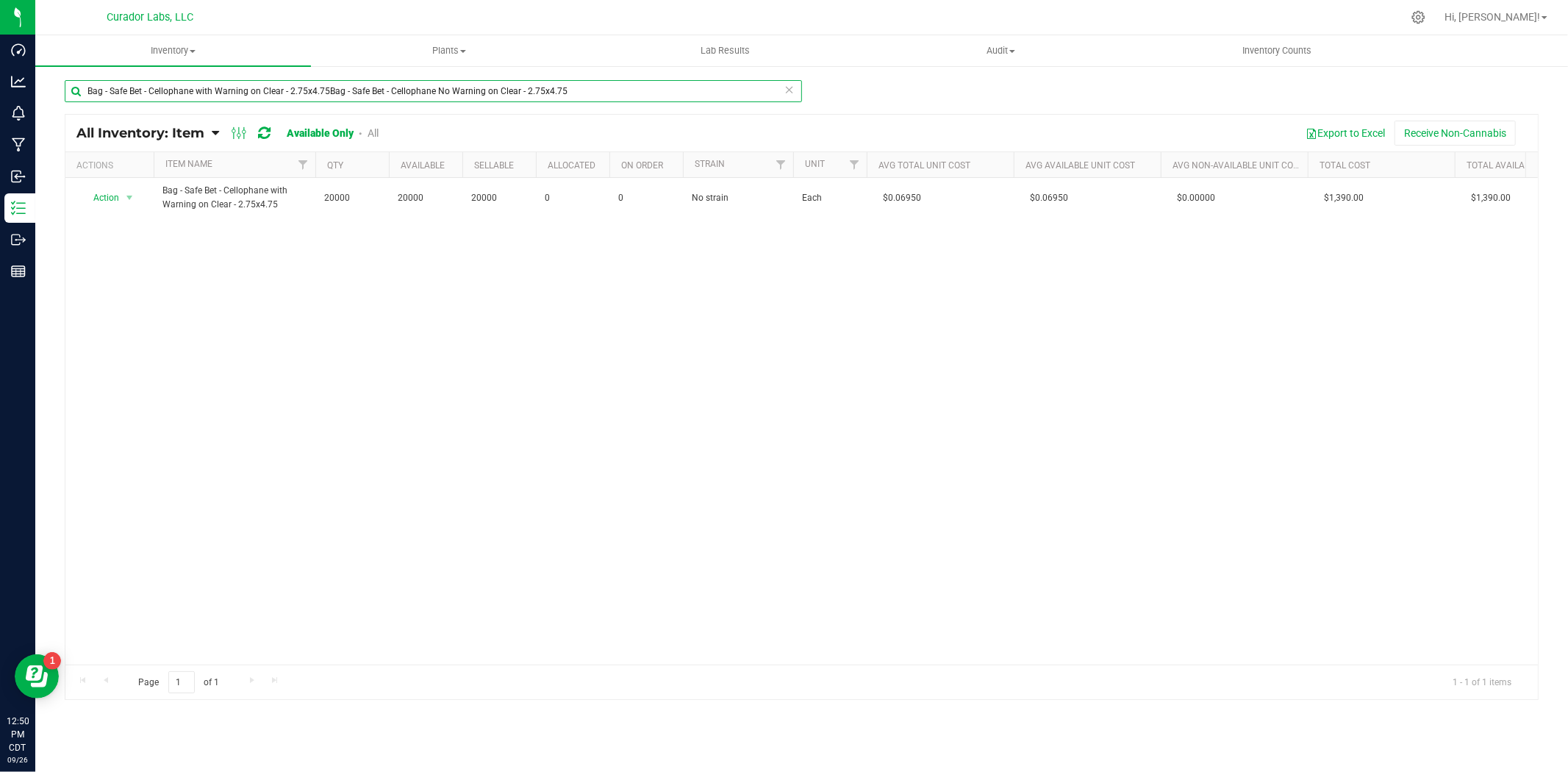
click at [0, 63] on html "Dashboard Analytics Monitoring Manufacturing Inbound Inventory Outbound Reports…" at bounding box center [784, 386] width 1568 height 772
click at [114, 201] on span "Action" at bounding box center [100, 198] width 40 height 21
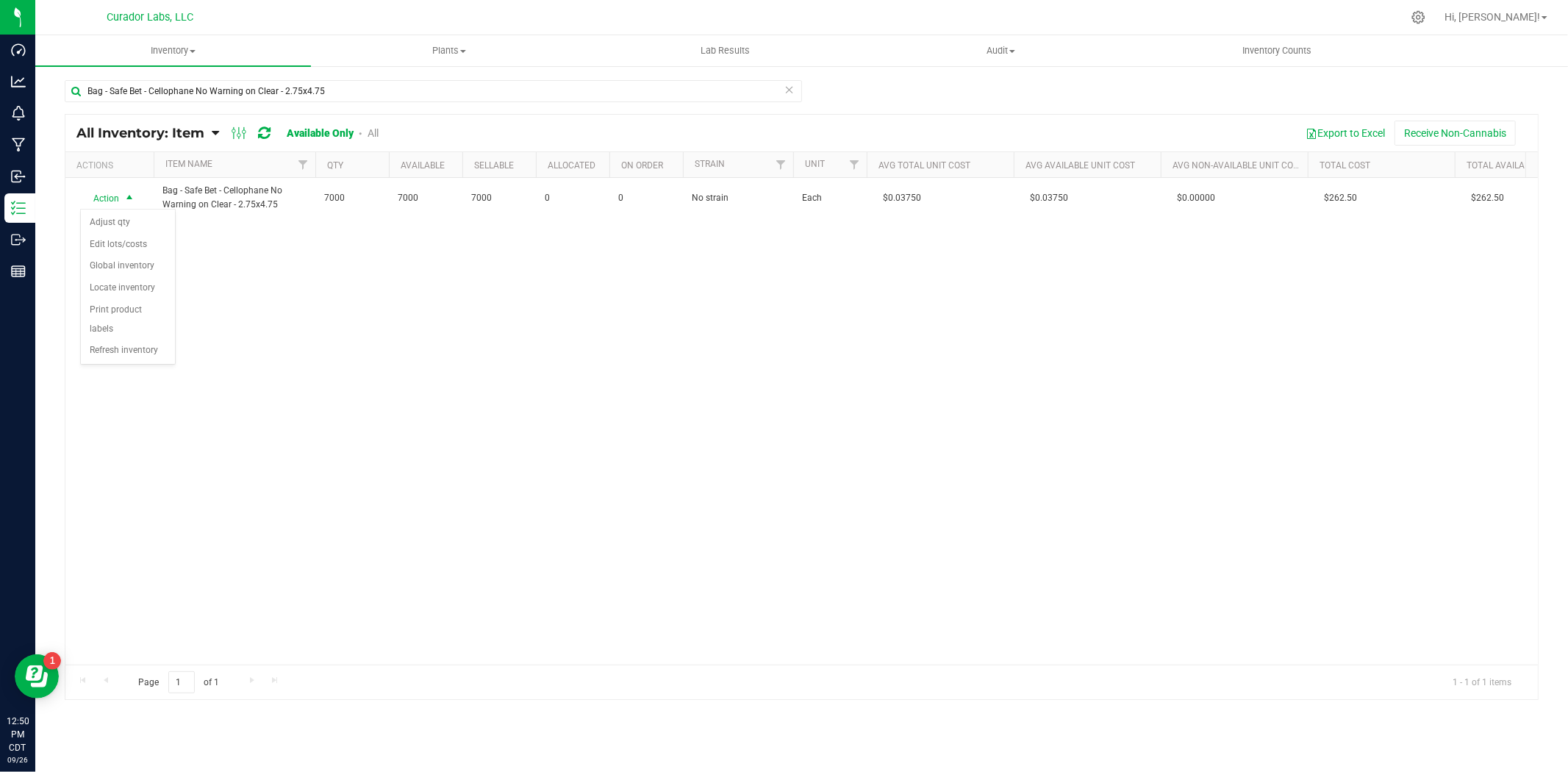
click at [913, 370] on div "Action Action Adjust qty Edit lots/costs Global inventory Locate inventory Prin…" at bounding box center [802, 421] width 1472 height 487
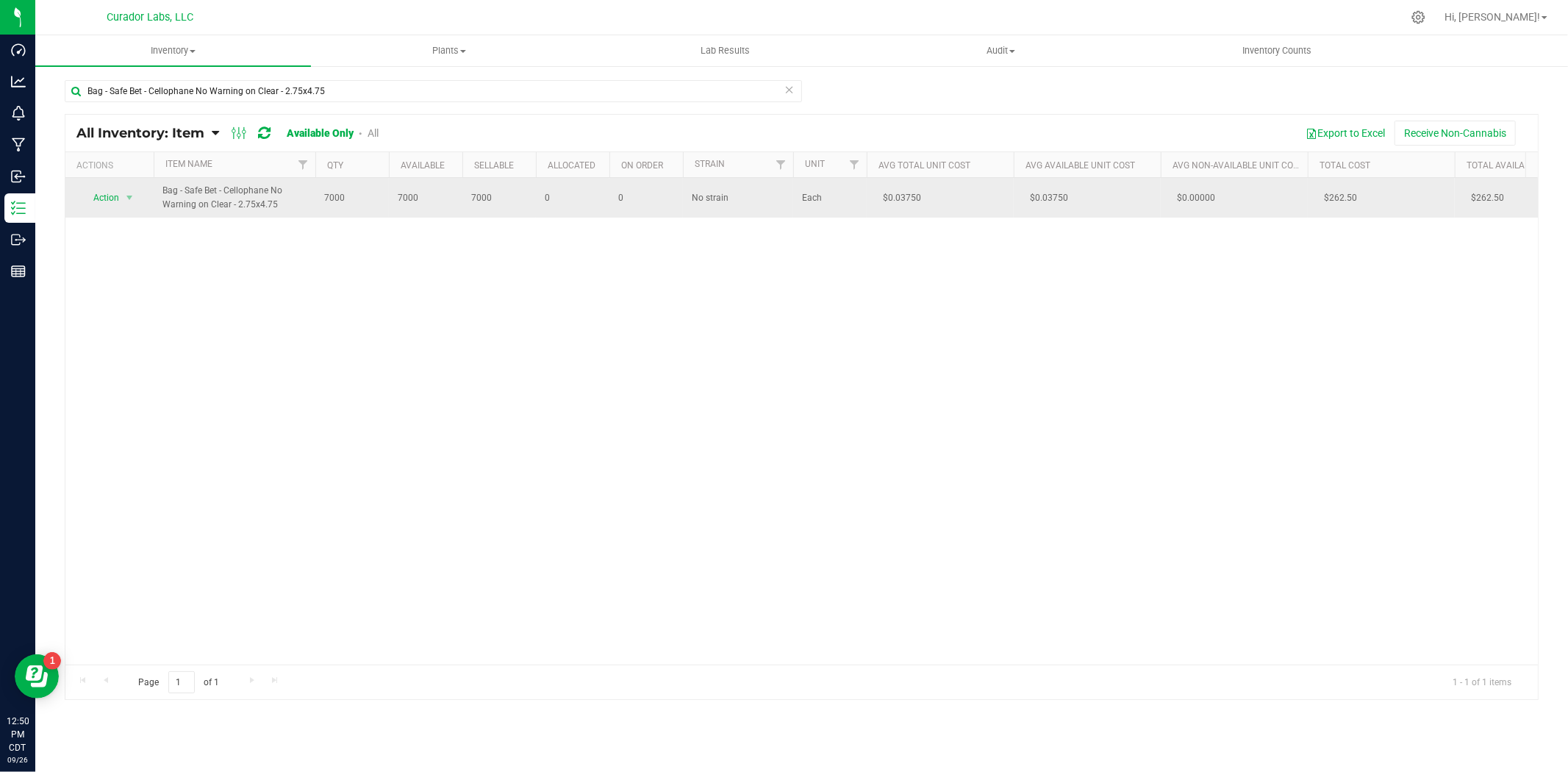
drag, startPoint x: 930, startPoint y: 199, endPoint x: 846, endPoint y: 199, distance: 84.0
copy tr "$0.03750"
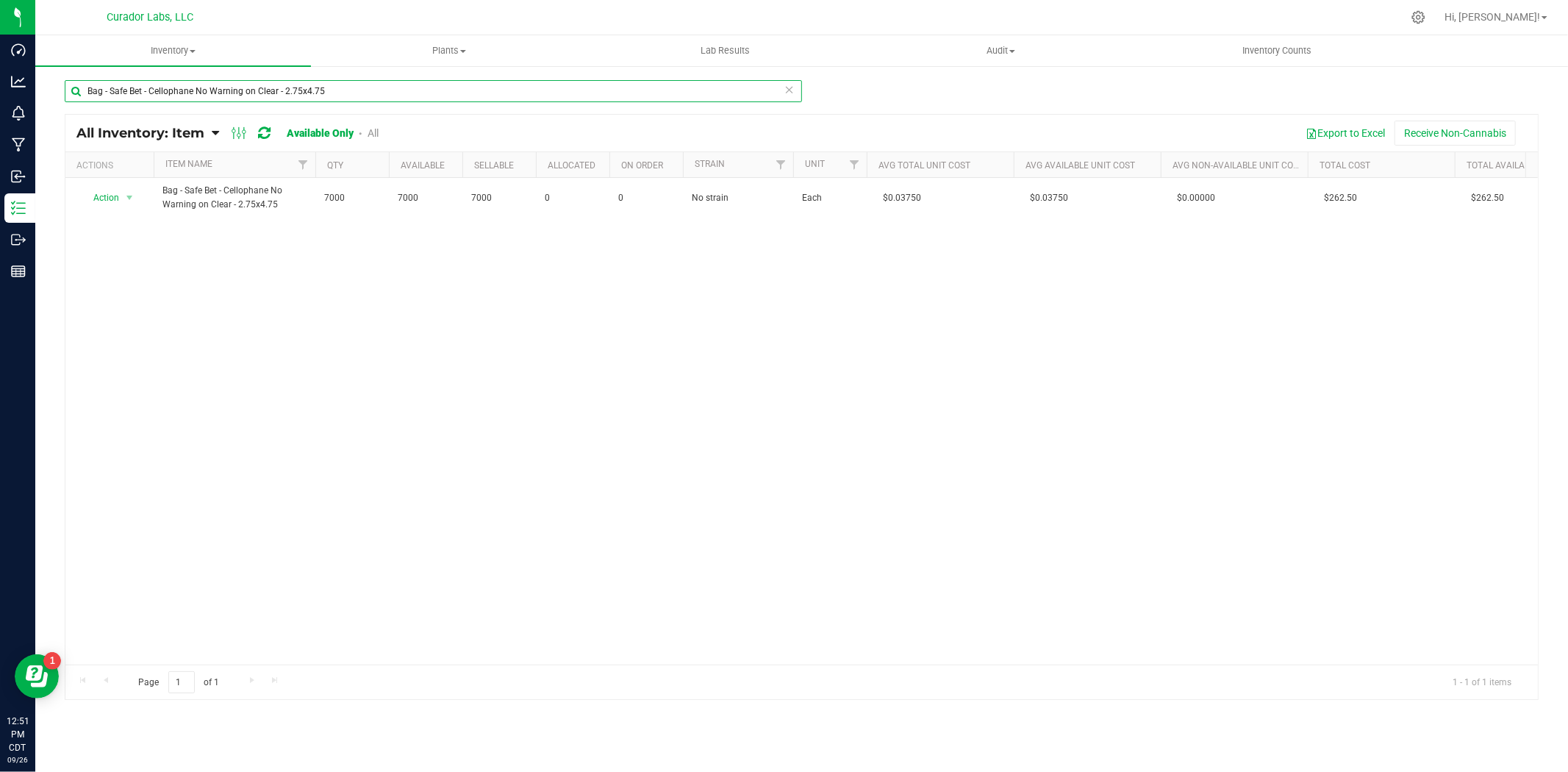
drag, startPoint x: 208, startPoint y: 94, endPoint x: -123, endPoint y: 70, distance: 331.9
click at [0, 70] on html "Dashboard Analytics Monitoring Manufacturing Inbound Inventory Outbound Reports…" at bounding box center [784, 386] width 1568 height 772
paste input "with"
type input "Bag - Safe Bet - Cellophane with Warning on Clear - 2.75x4.75"
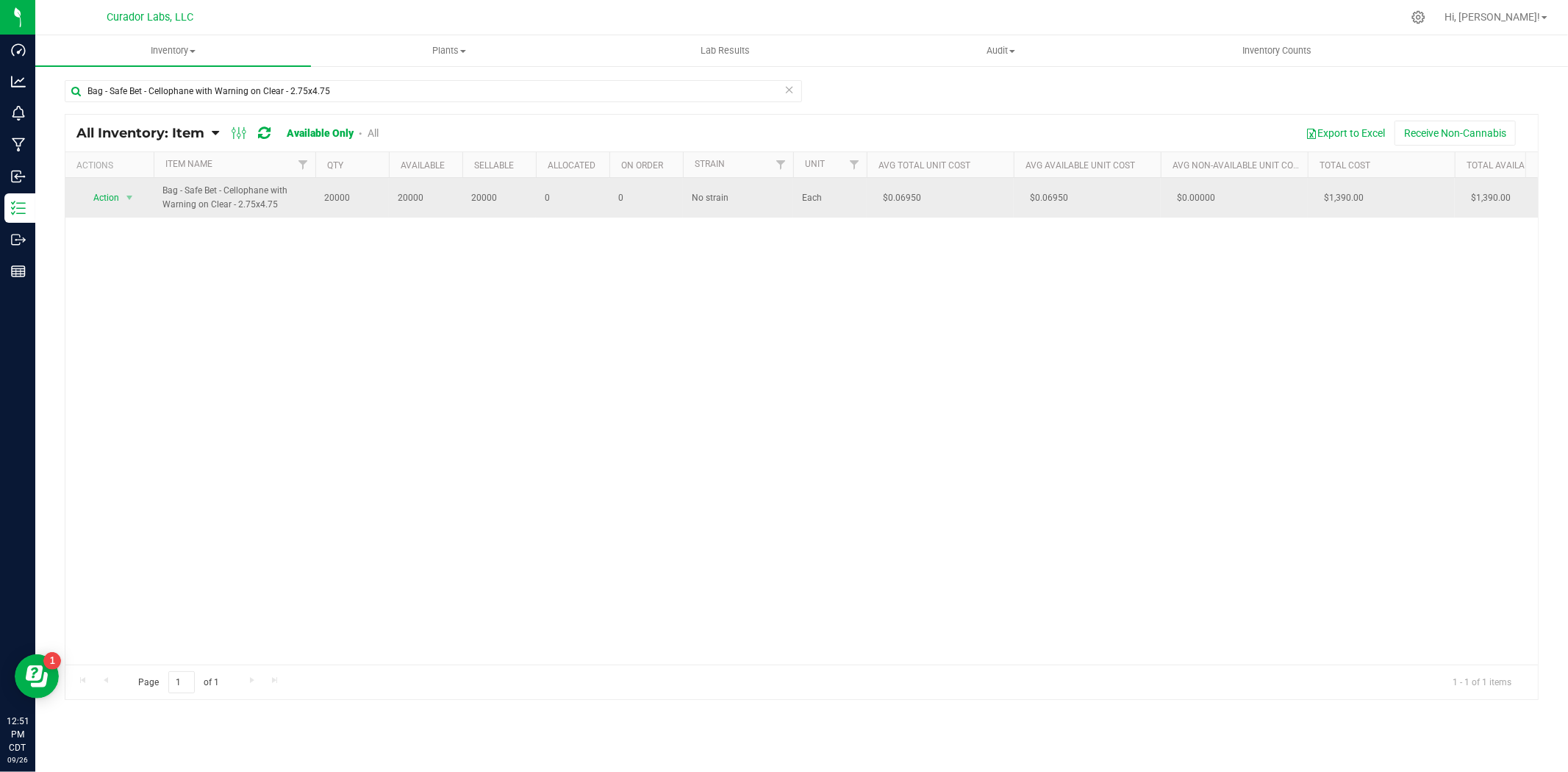
drag, startPoint x: 932, startPoint y: 198, endPoint x: 879, endPoint y: 199, distance: 53.0
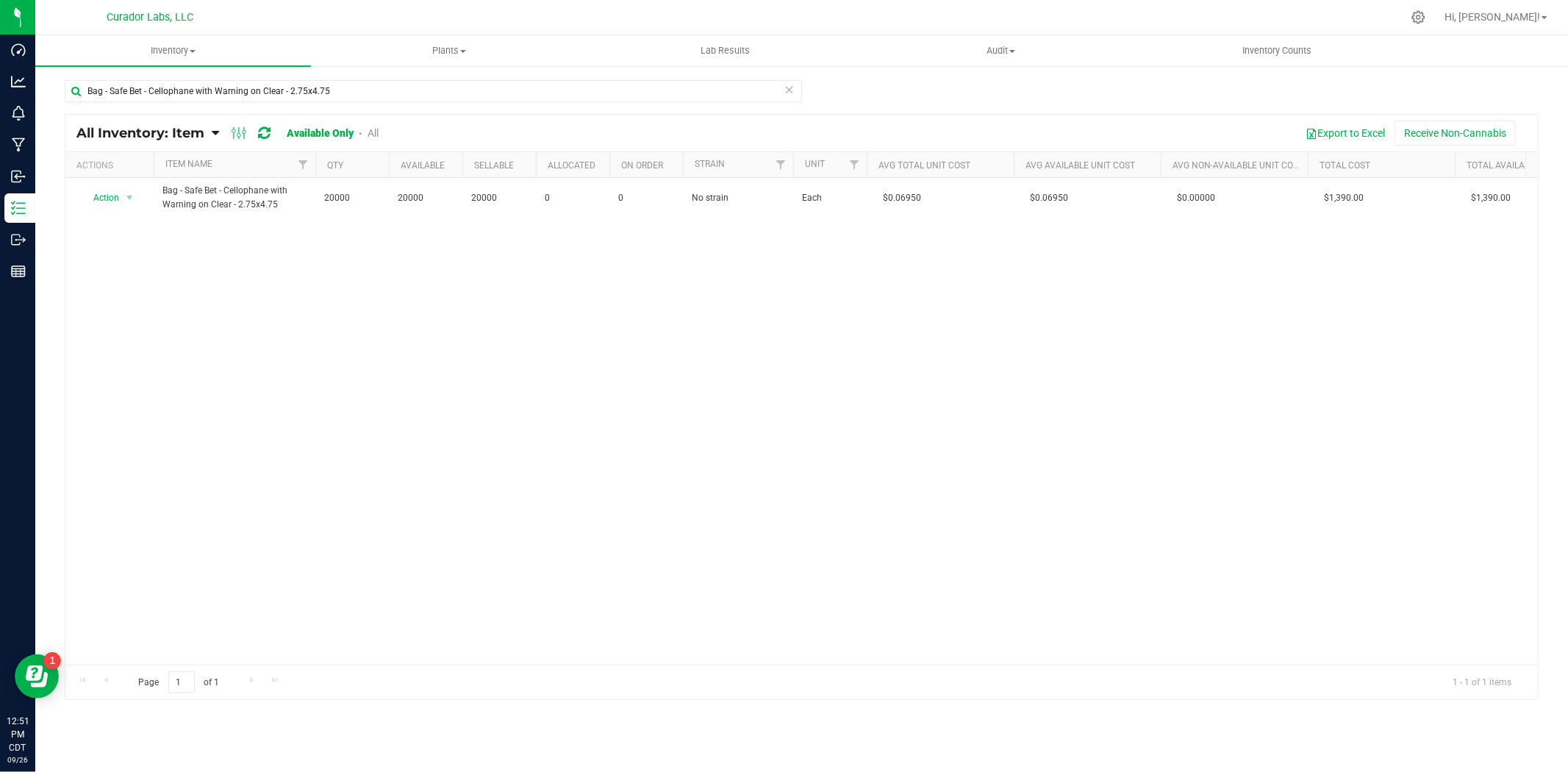
click at [916, 218] on div "Action Action Adjust qty Edit lots/costs Global inventory Locate inventory Prin…" at bounding box center [802, 421] width 1472 height 487
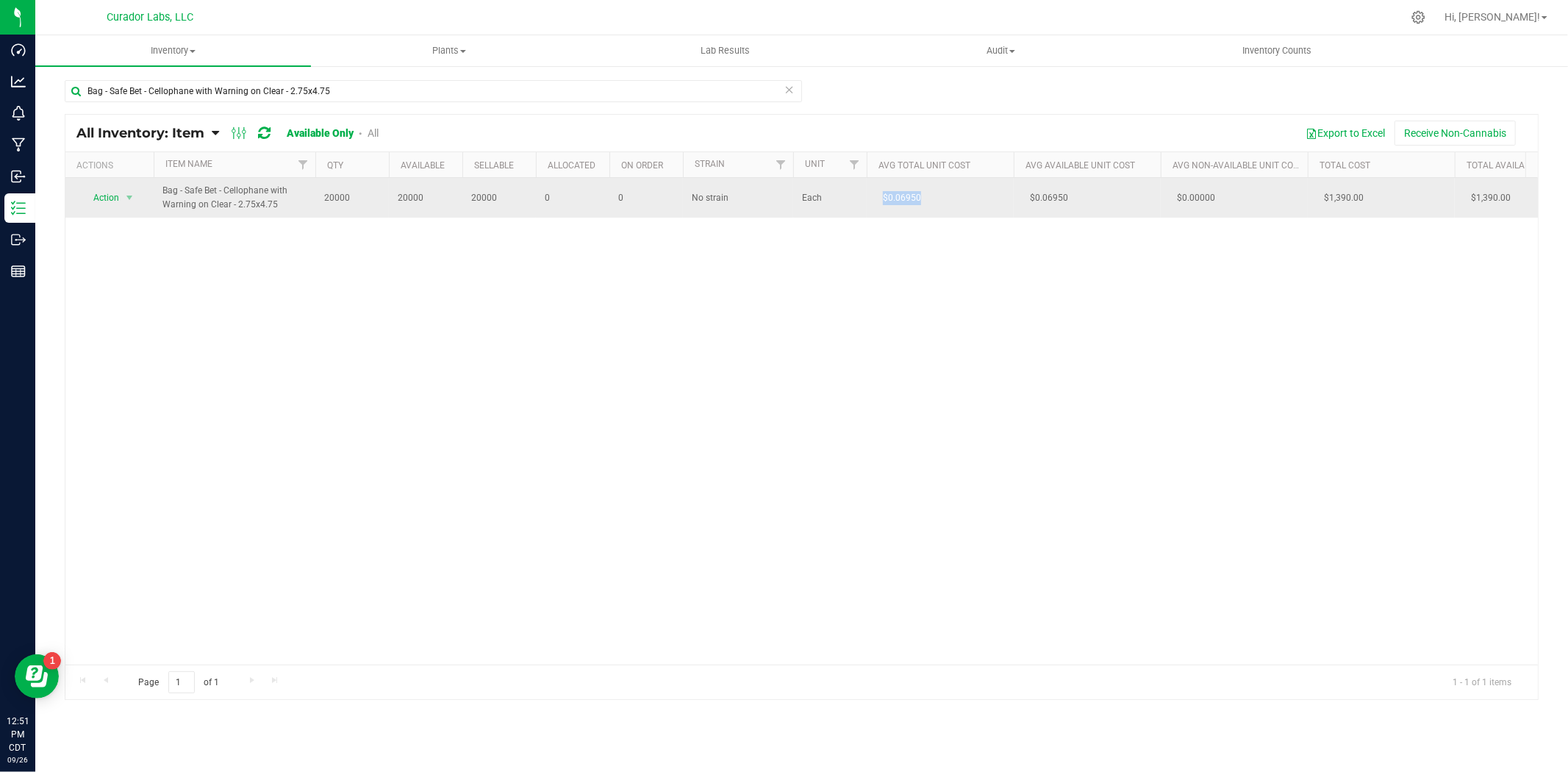
drag, startPoint x: 931, startPoint y: 200, endPoint x: 873, endPoint y: 203, distance: 58.1
click at [873, 203] on td "$0.06950" at bounding box center [940, 198] width 147 height 40
copy span "$0.06950"
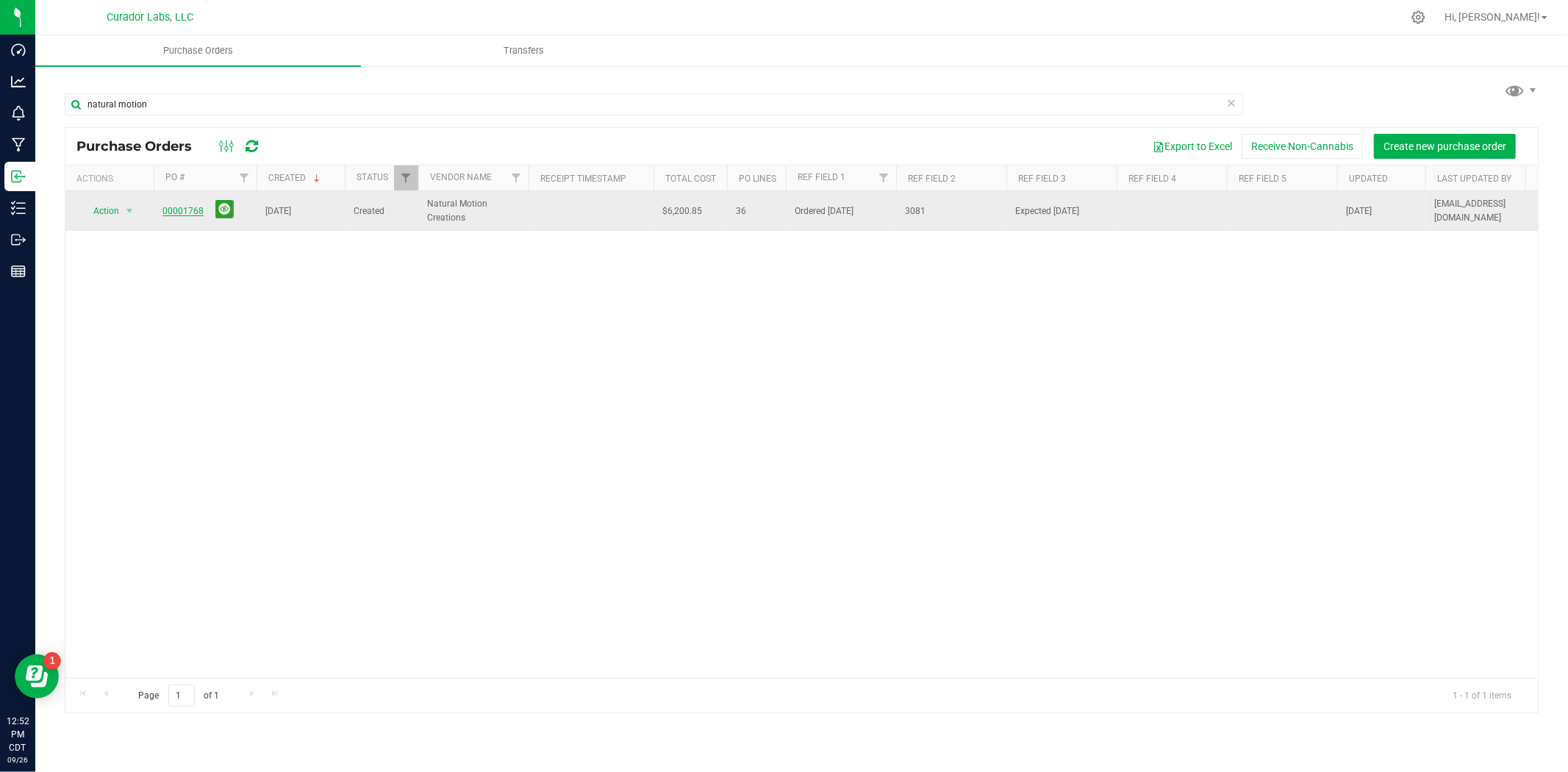
click at [188, 214] on link "00001768" at bounding box center [183, 211] width 42 height 10
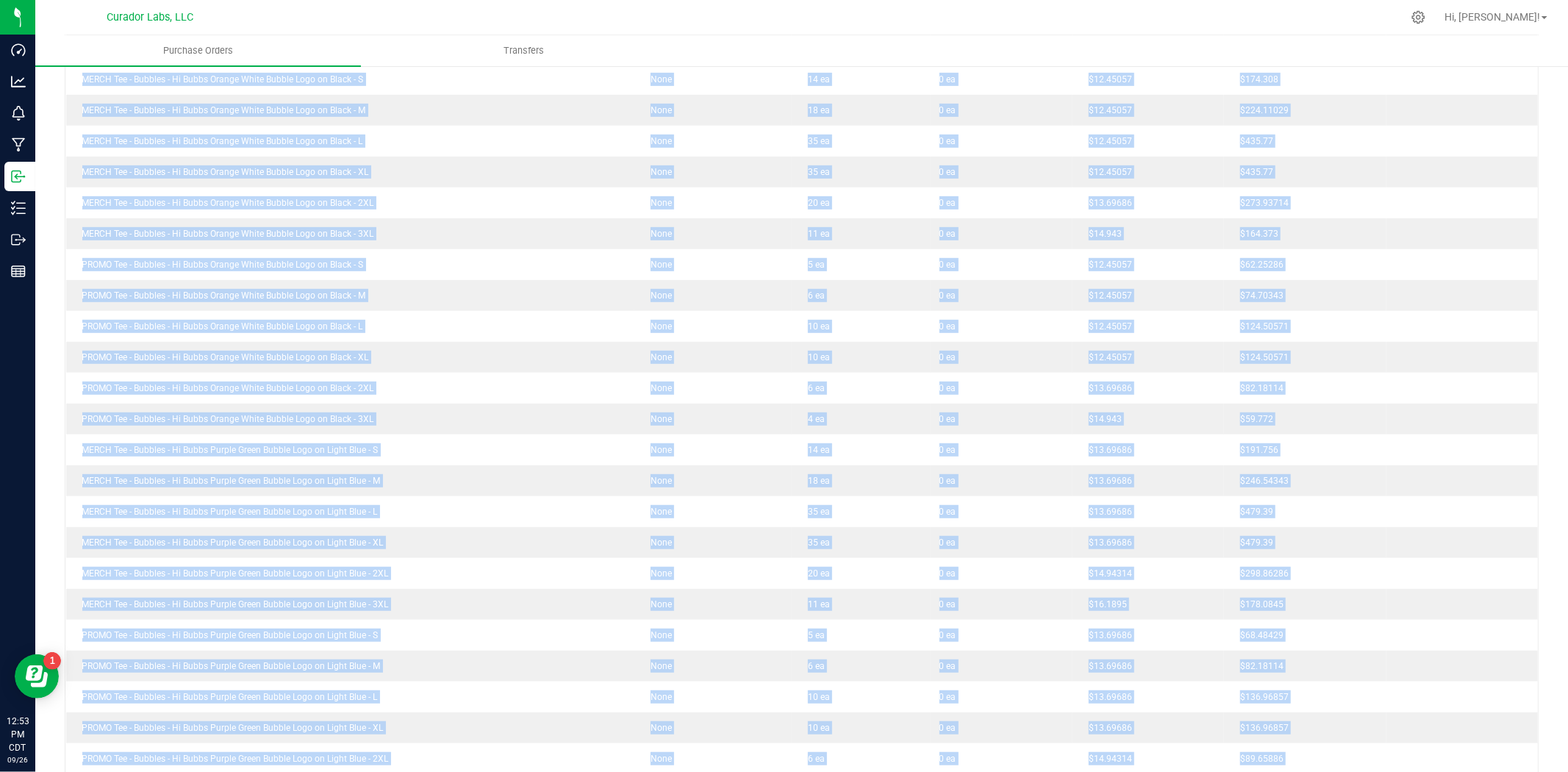
scroll to position [875, 0]
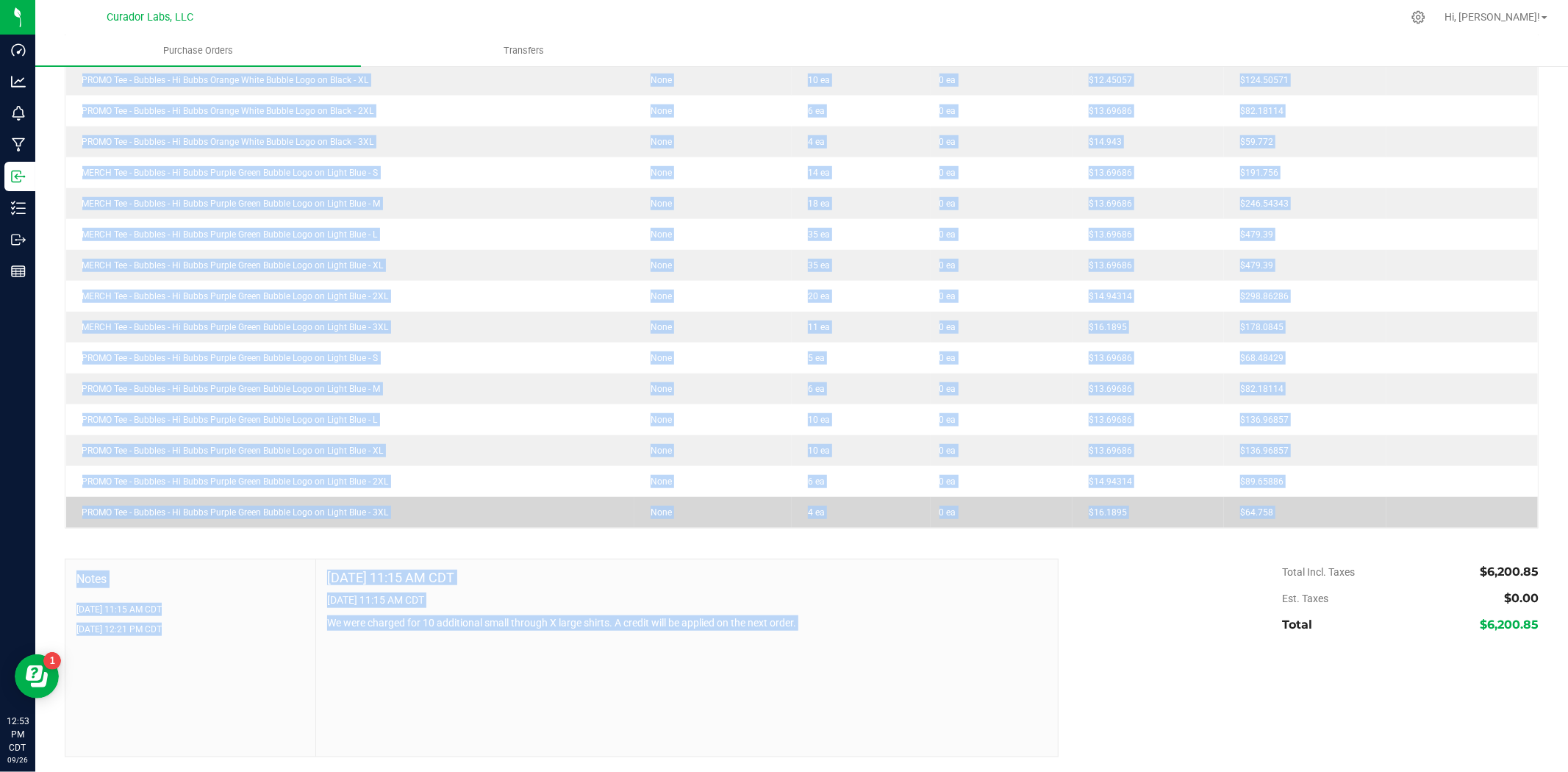
drag, startPoint x: 79, startPoint y: 304, endPoint x: 1268, endPoint y: 519, distance: 1208.3
copy tbody "STAFF Tee - Bubbles - Hi Bubbs Orange White Bubble Logo on Black - S None 3 ea …"
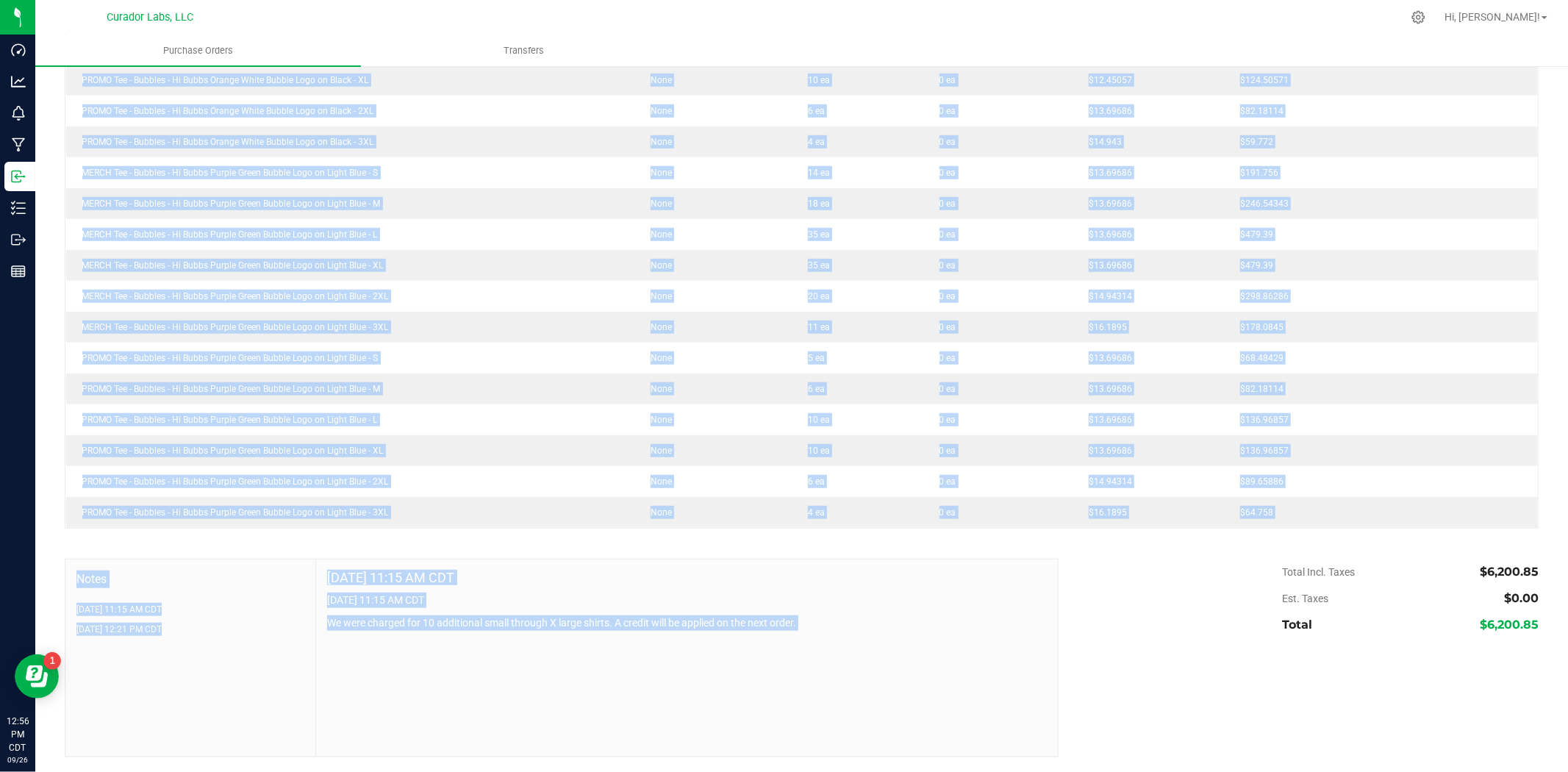
click at [463, 681] on div "Sep 26, 2025 11:15 AM CDT 9/26/2025 11:15 AM CDT We were charged for 10 additio…" at bounding box center [686, 658] width 741 height 197
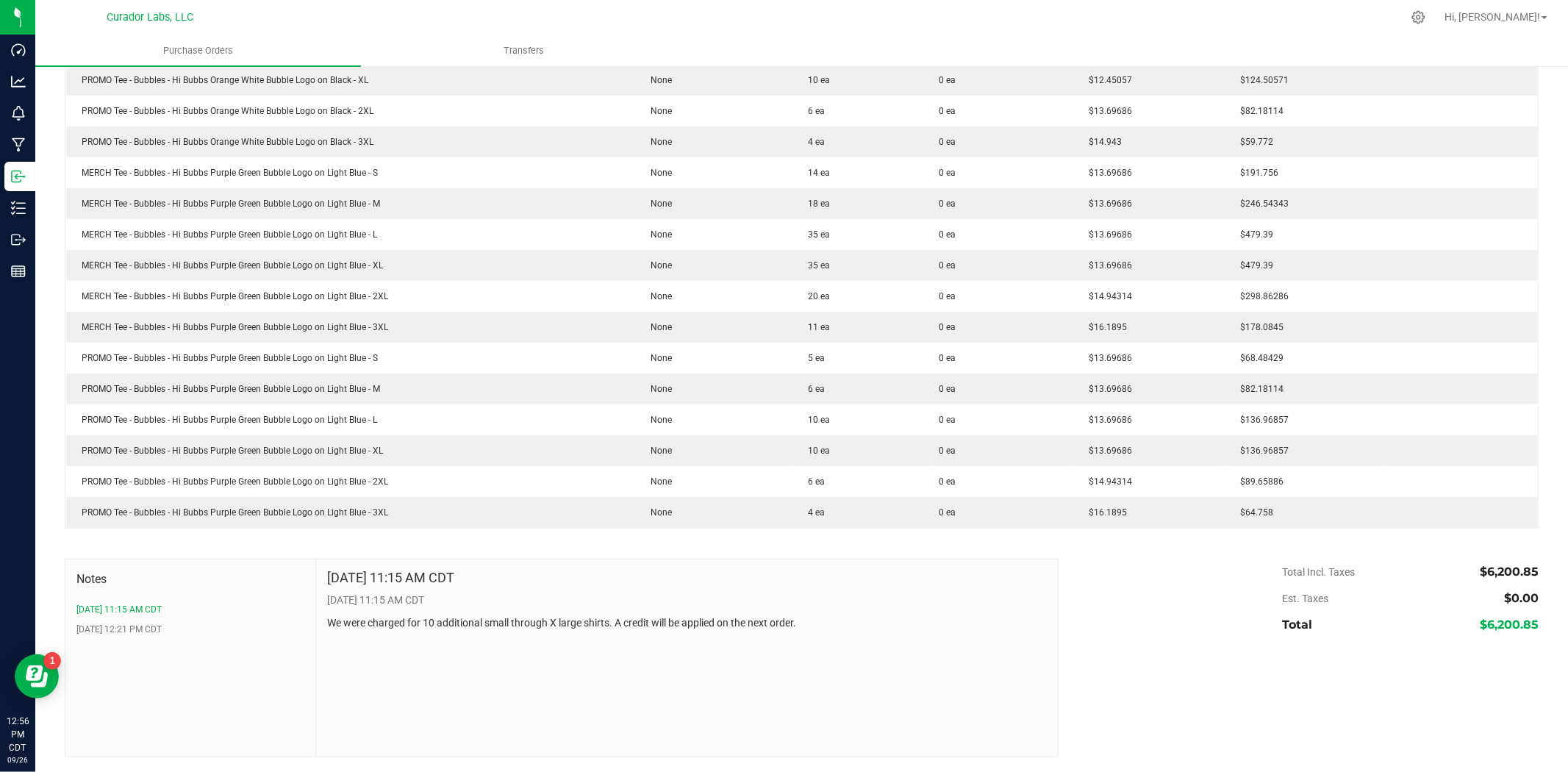
click at [520, 647] on div "Sep 26, 2025 11:15 AM CDT 9/26/2025 11:15 AM CDT We were charged for 10 additio…" at bounding box center [686, 658] width 741 height 197
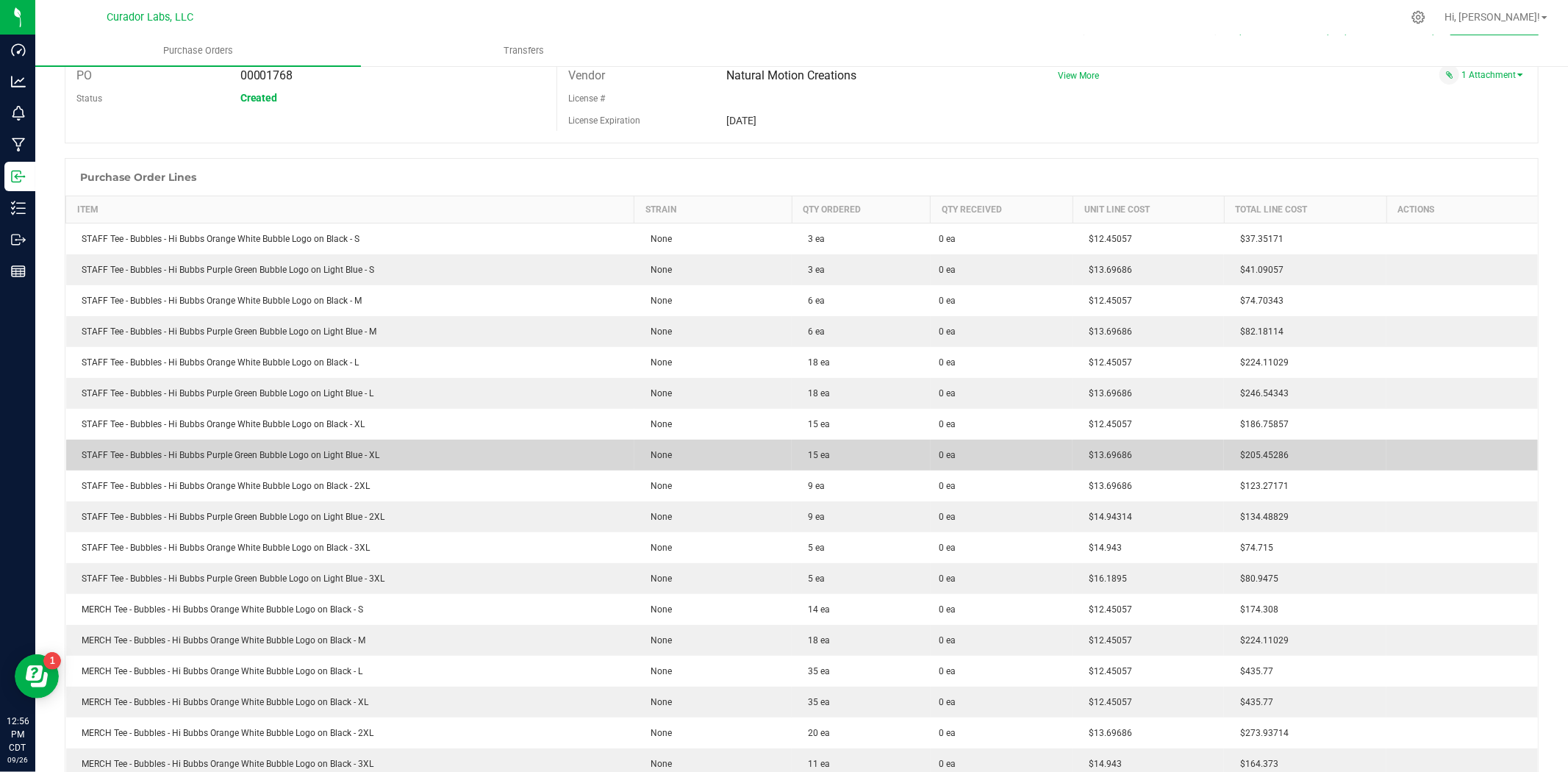
scroll to position [0, 0]
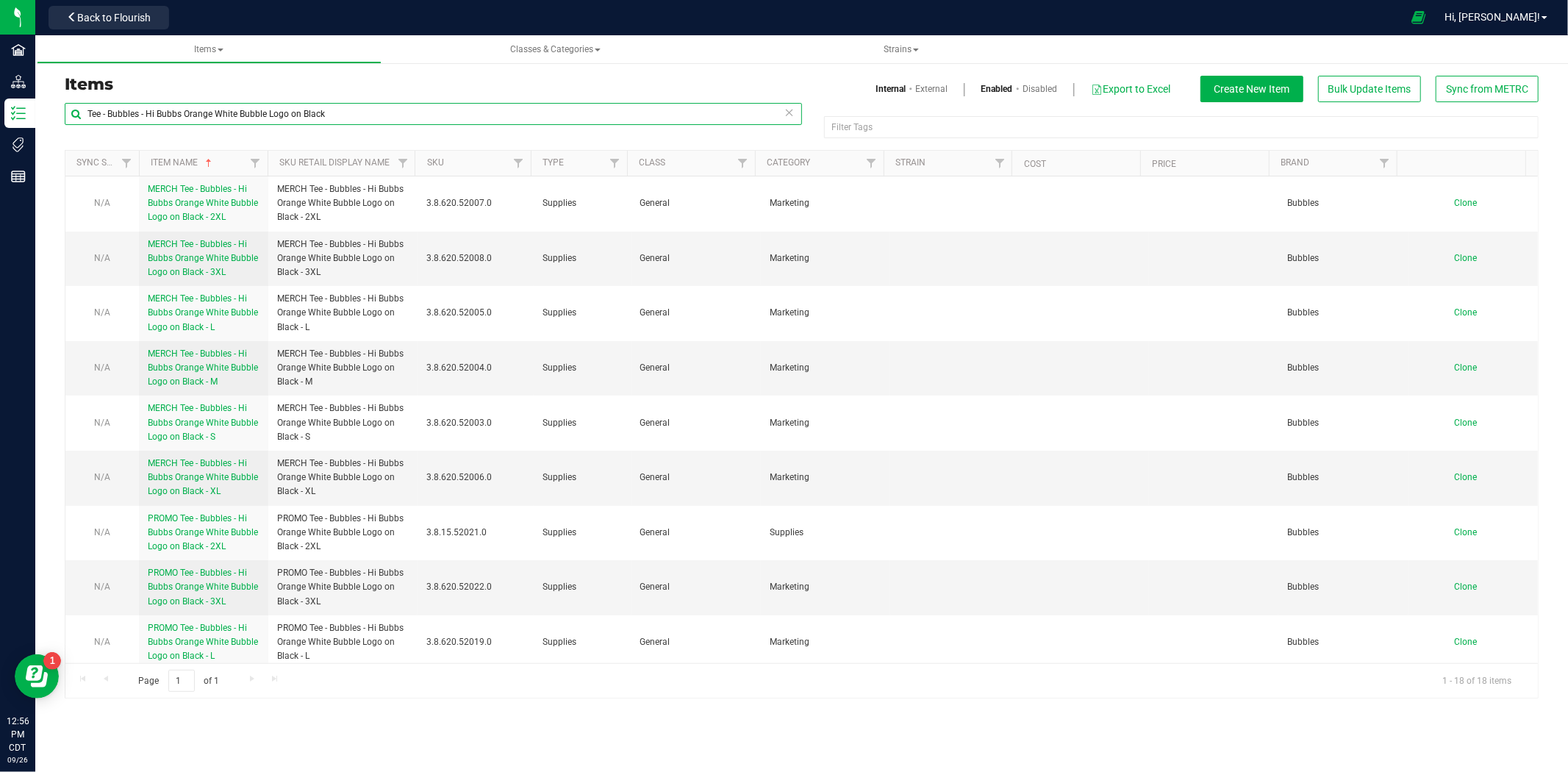
drag, startPoint x: 333, startPoint y: 108, endPoint x: 185, endPoint y: 114, distance: 148.1
click at [185, 114] on input "Tee - Bubbles - Hi Bubbs Orange White Bubble Logo on Black" at bounding box center [433, 114] width 738 height 22
drag, startPoint x: 144, startPoint y: 112, endPoint x: -16, endPoint y: 115, distance: 160.0
click at [0, 115] on html "Facilities Distribution Inventory Tags Reports 12:56 PM CDT 09/26/2025 09/26 Cu…" at bounding box center [784, 386] width 1568 height 772
type input "Hi Bubbs"
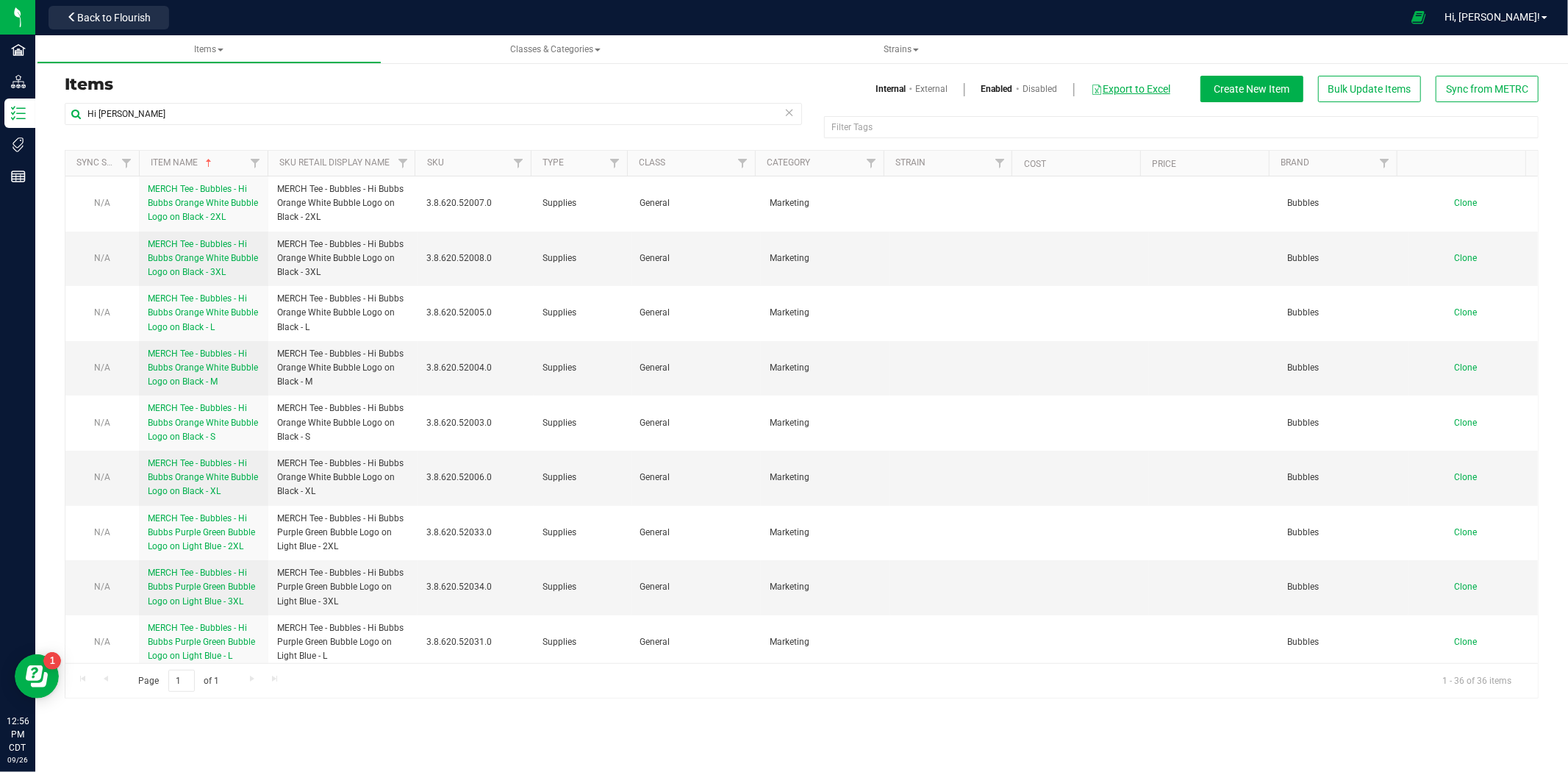
click at [1134, 88] on button "Export to Excel" at bounding box center [1130, 89] width 81 height 25
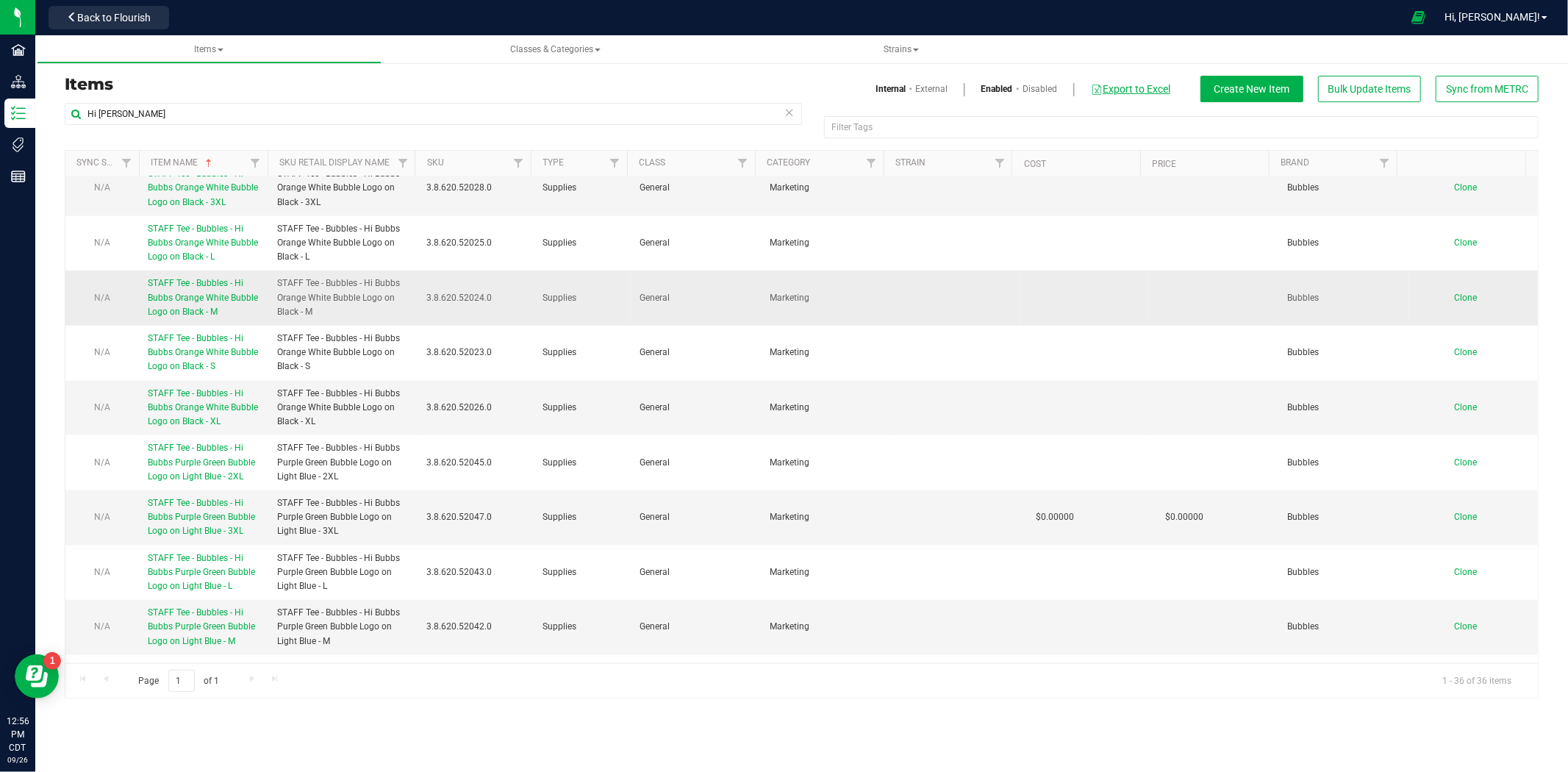
scroll to position [1489, 0]
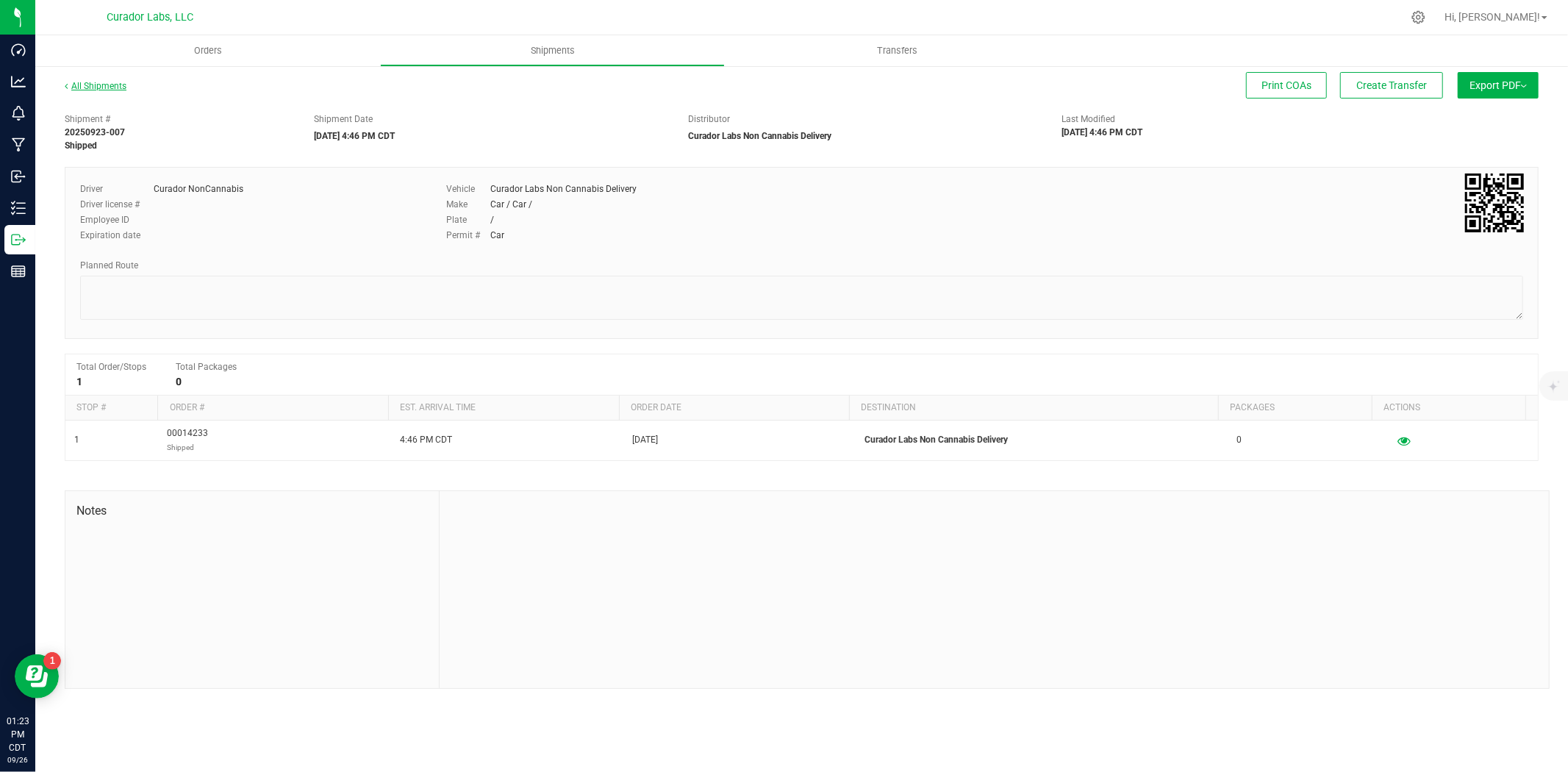
click at [105, 83] on link "All Shipments" at bounding box center [95, 86] width 62 height 10
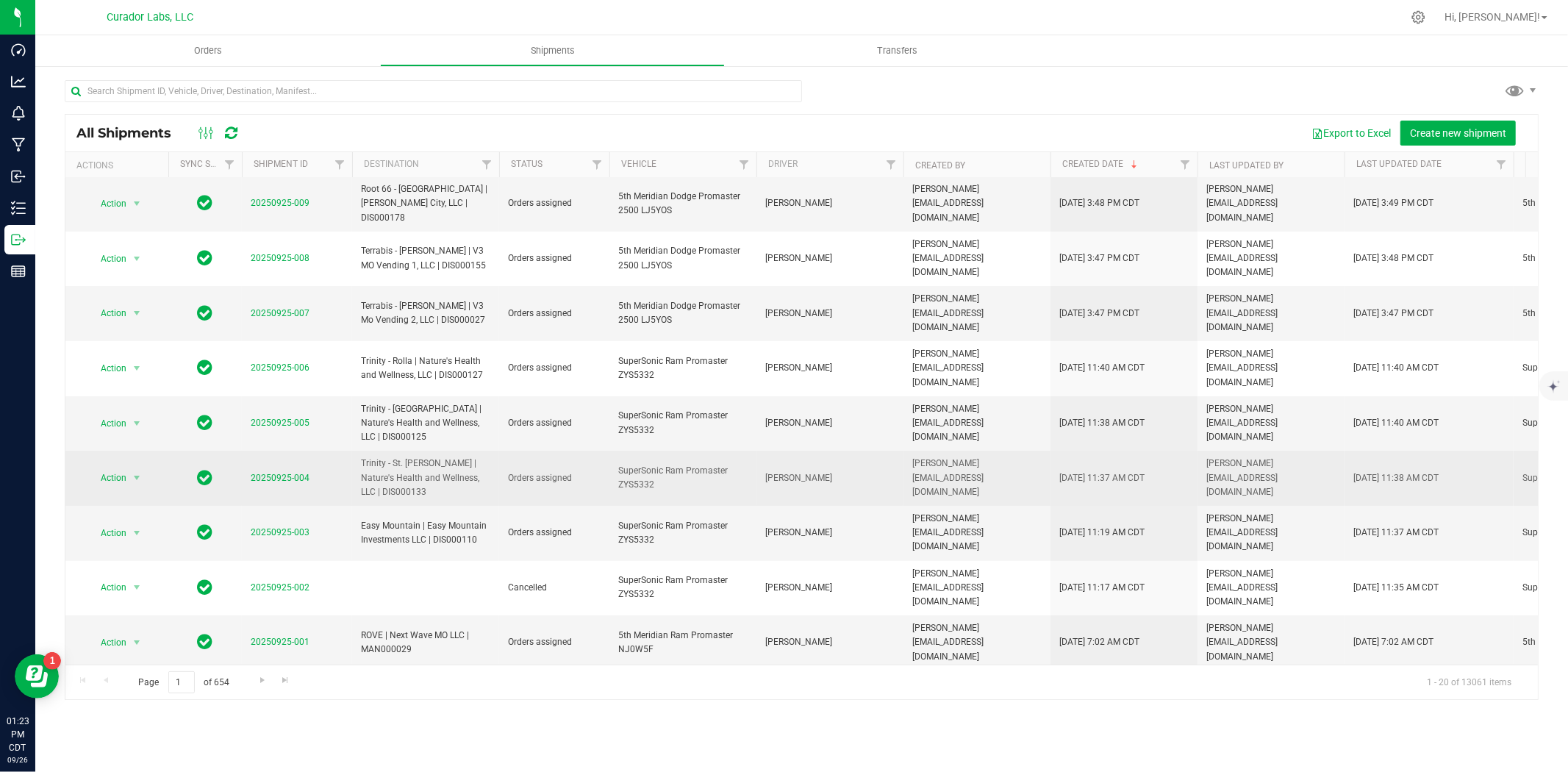
scroll to position [425, 0]
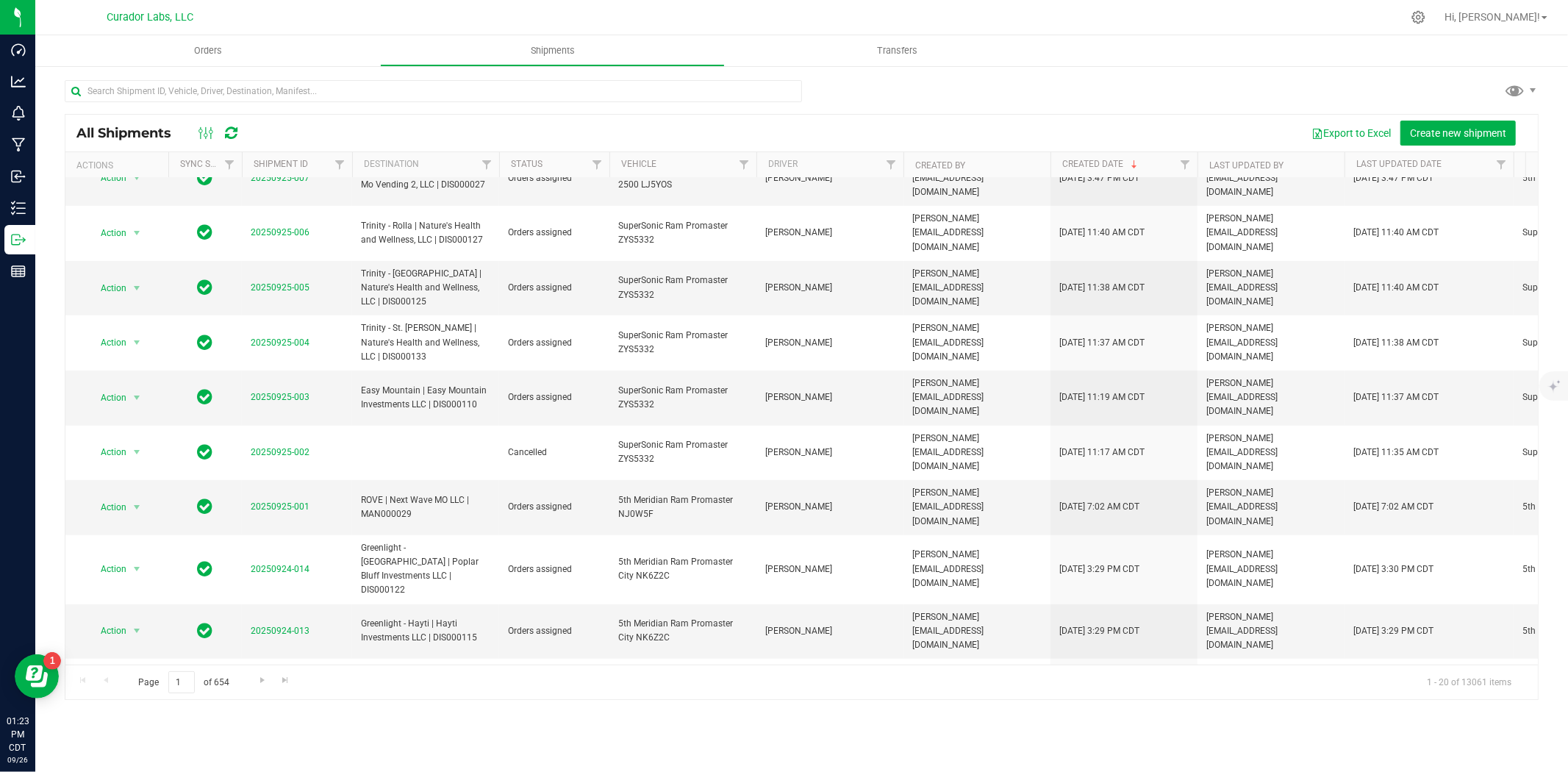
click at [241, 71] on div "All Shipments Export to Excel Create new shipment Actions Sync Status Shipment …" at bounding box center [802, 389] width 1533 height 650
click at [235, 51] on span "Orders" at bounding box center [208, 50] width 68 height 14
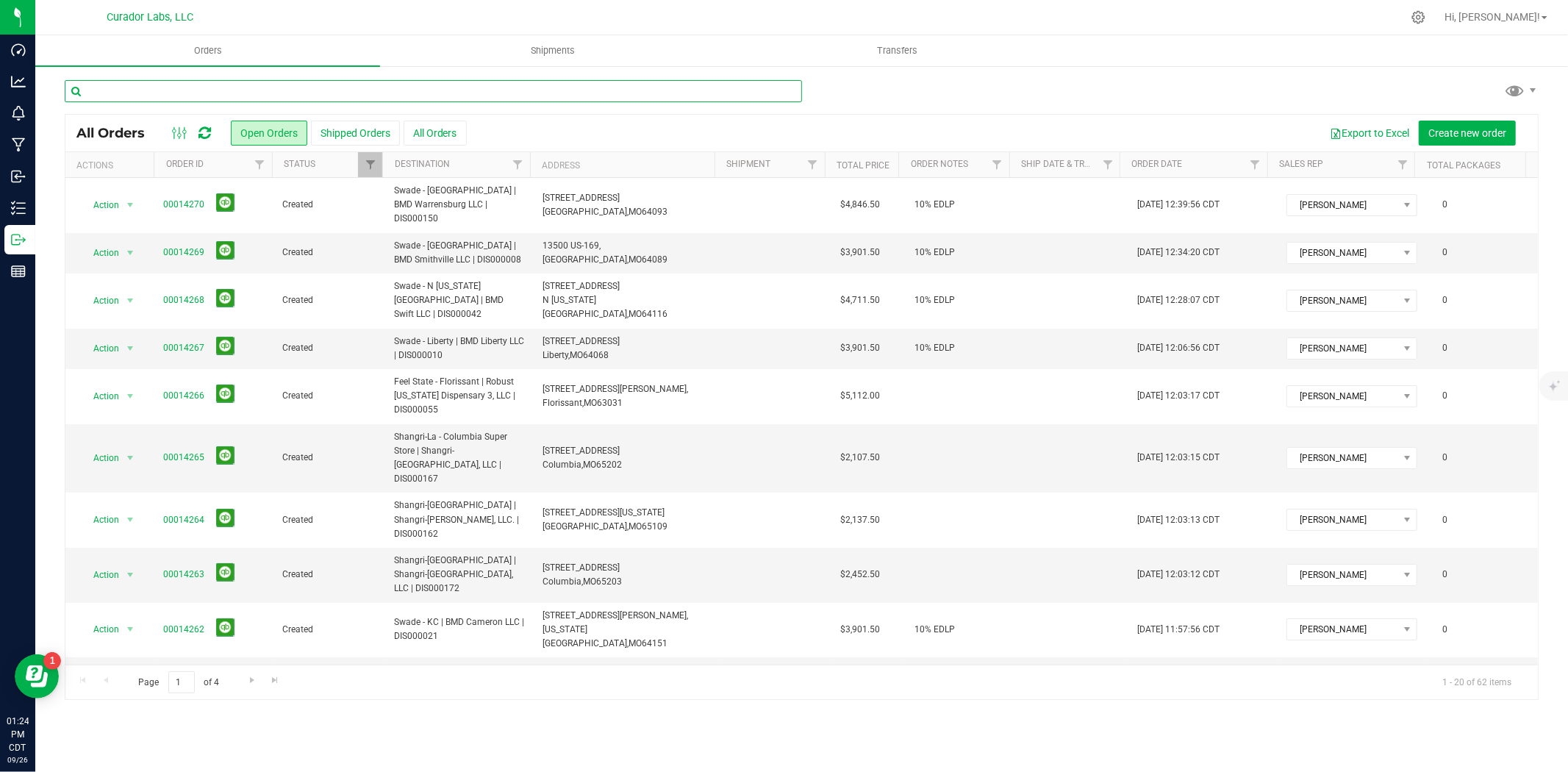
click at [364, 85] on input "text" at bounding box center [433, 91] width 738 height 22
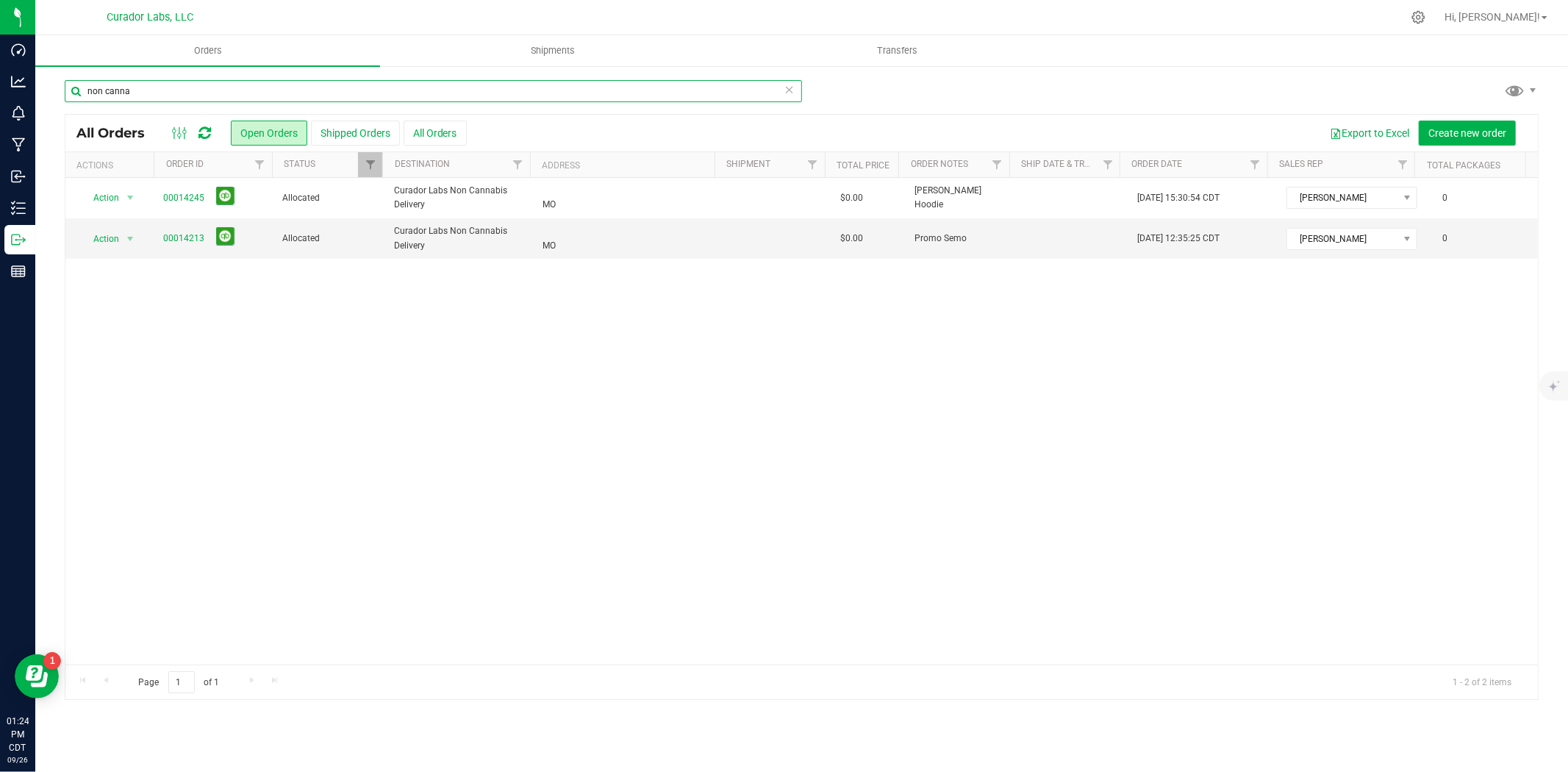
drag, startPoint x: 207, startPoint y: 93, endPoint x: 82, endPoint y: 100, distance: 125.2
click at [82, 100] on input "non canna" at bounding box center [433, 91] width 738 height 22
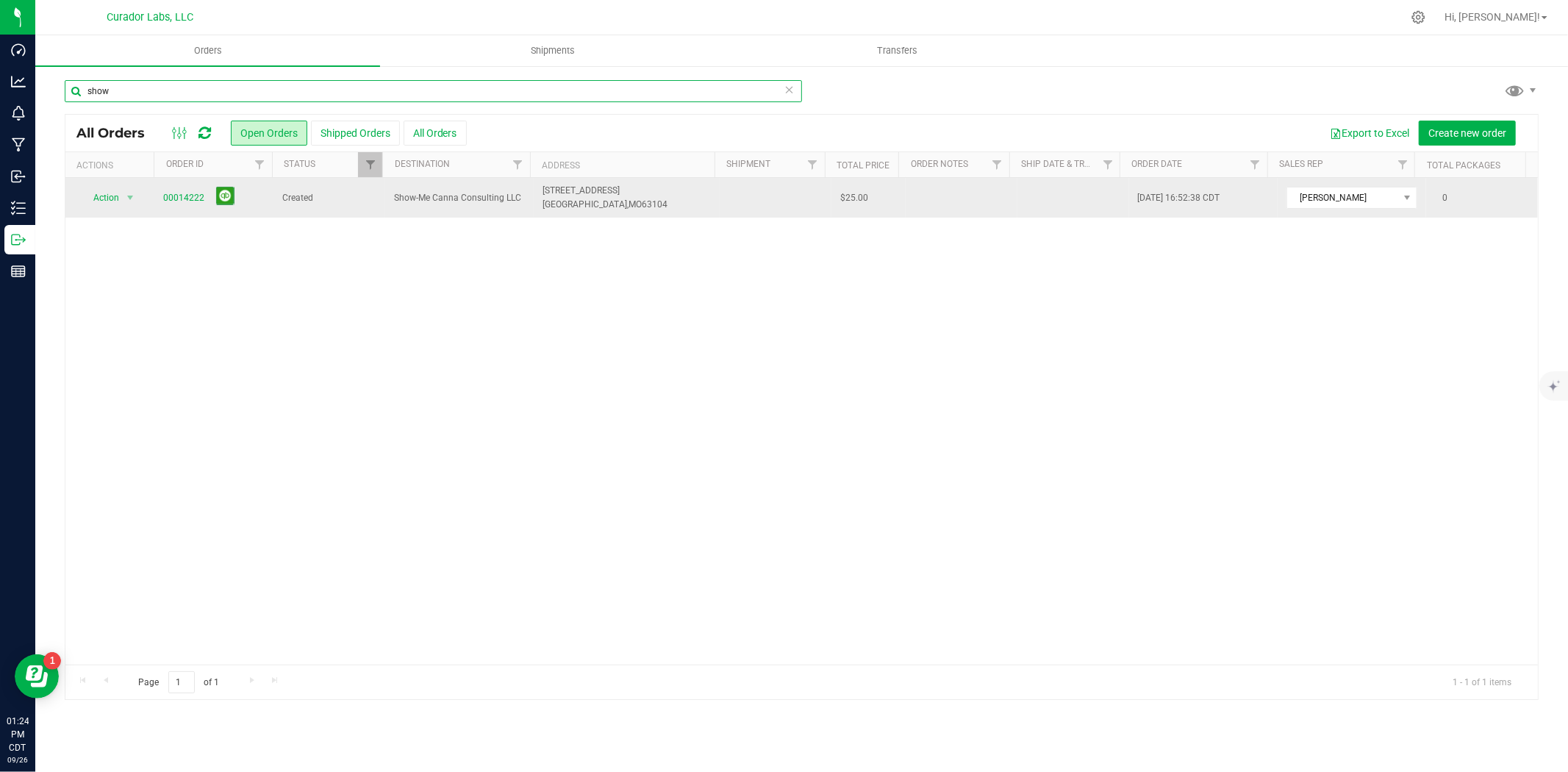
type input "show"
click at [204, 198] on span "00014222" at bounding box center [213, 198] width 101 height 23
click at [181, 199] on link "00014222" at bounding box center [184, 197] width 42 height 14
